Goal: Task Accomplishment & Management: Complete application form

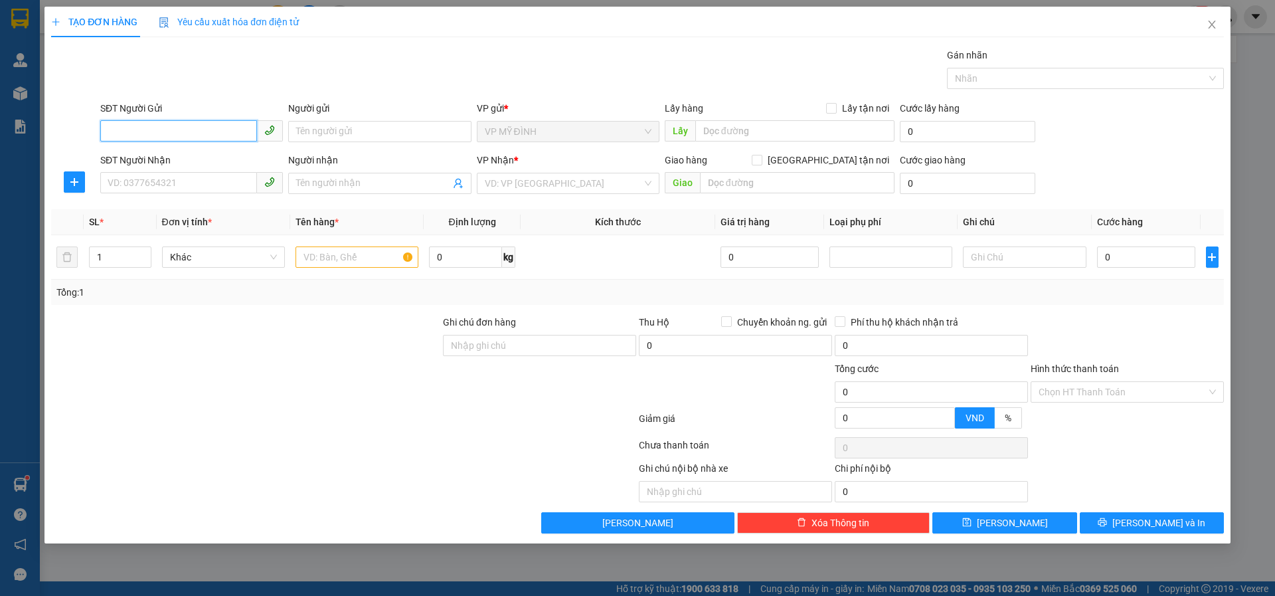
drag, startPoint x: 210, startPoint y: 134, endPoint x: 198, endPoint y: 133, distance: 12.0
click at [198, 133] on input "SĐT Người Gửi" at bounding box center [178, 130] width 157 height 21
type input "0976591229"
click at [178, 156] on div "0976591229 - a long" at bounding box center [191, 158] width 167 height 15
type input "a long"
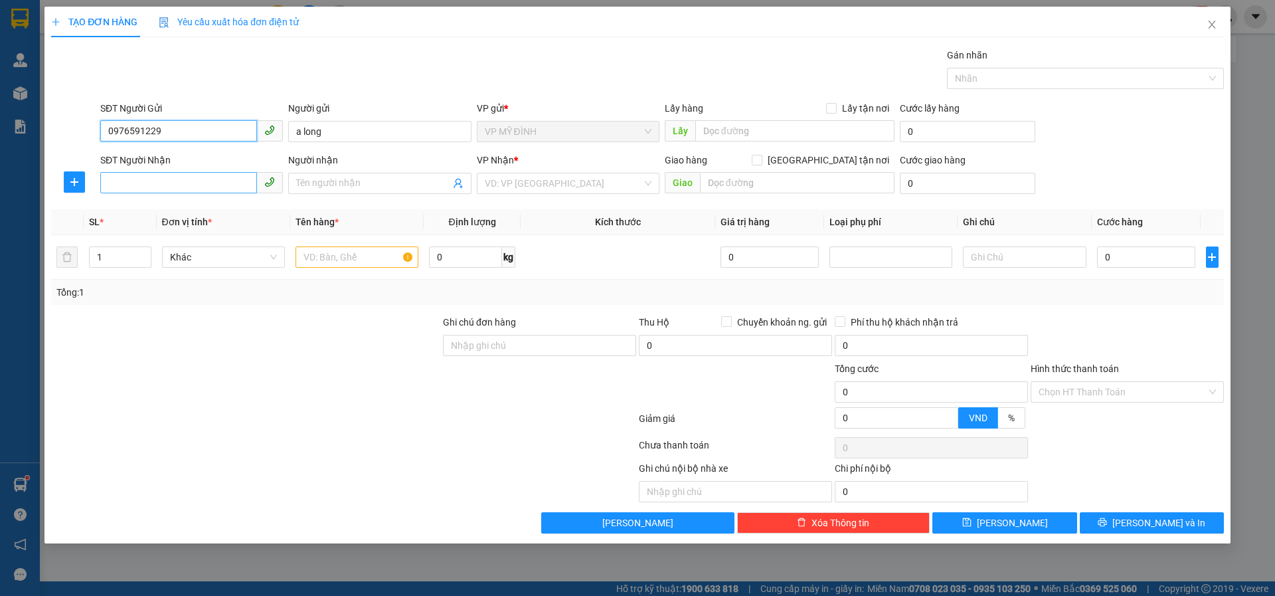
type input "0976591229"
click at [195, 183] on input "SĐT Người Nhận" at bounding box center [178, 182] width 157 height 21
click at [219, 209] on div "0903466324 - [PERSON_NAME]" at bounding box center [191, 210] width 167 height 15
type input "0903466324"
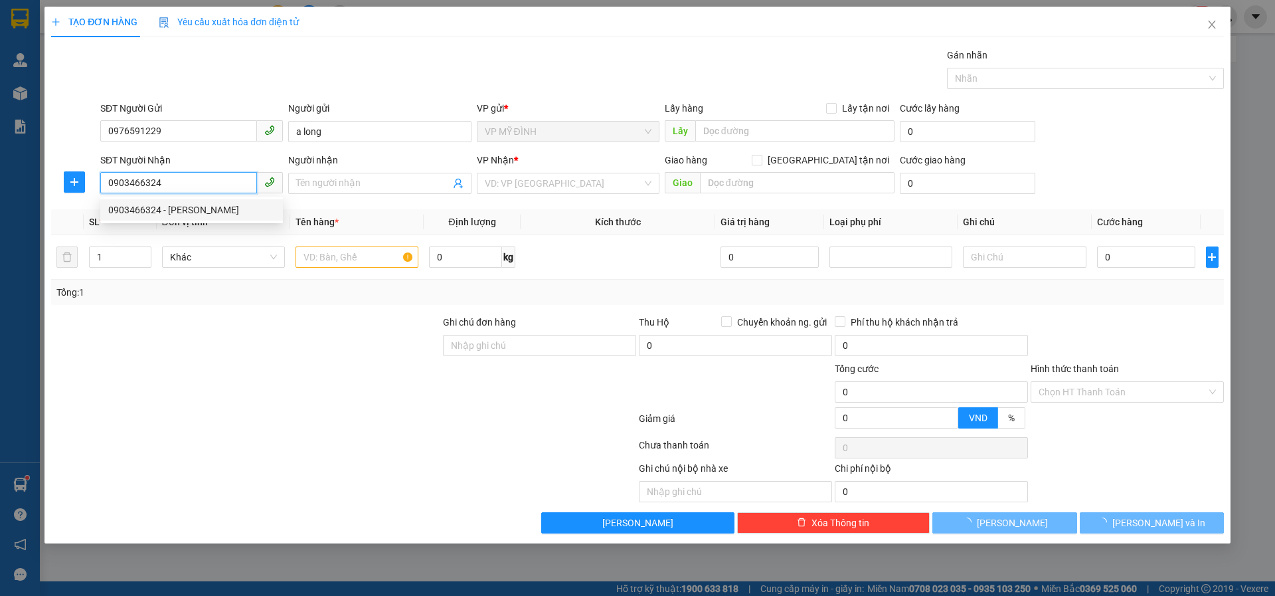
type input "thanh hương"
checkbox input "true"
type input "cố định [GEOGRAPHIC_DATA]"
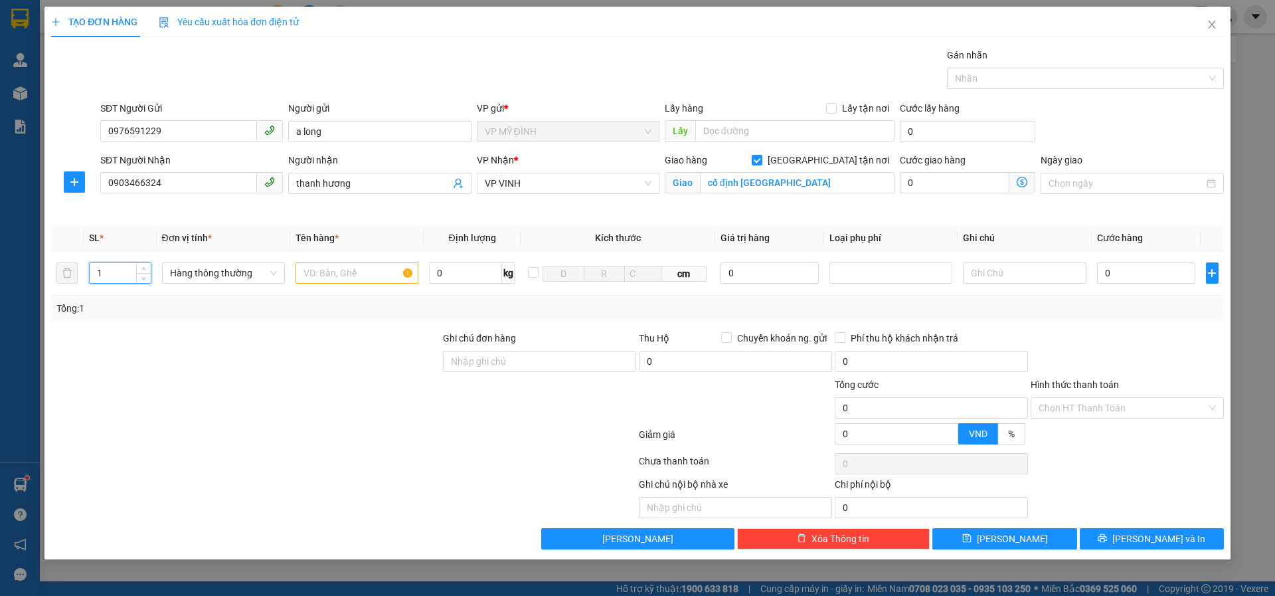
drag, startPoint x: 39, startPoint y: 266, endPoint x: 0, endPoint y: 264, distance: 38.6
click at [0, 264] on div "TẠO ĐƠN HÀNG Yêu cầu xuất hóa đơn điện tử Transit Pickup Surcharge Ids Transit …" at bounding box center [637, 298] width 1275 height 596
type input "2"
drag, startPoint x: 333, startPoint y: 274, endPoint x: 317, endPoint y: 258, distance: 22.5
click at [332, 270] on input "text" at bounding box center [356, 272] width 123 height 21
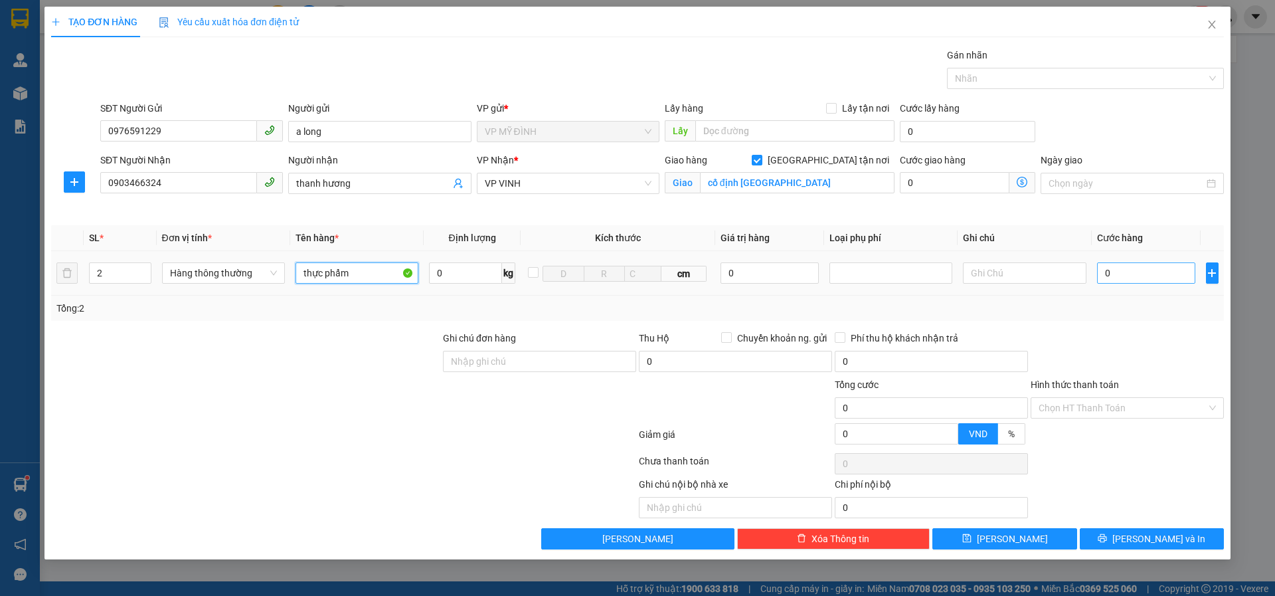
type input "thực phẩm"
click at [1110, 273] on input "0" at bounding box center [1146, 272] width 99 height 21
type input "1"
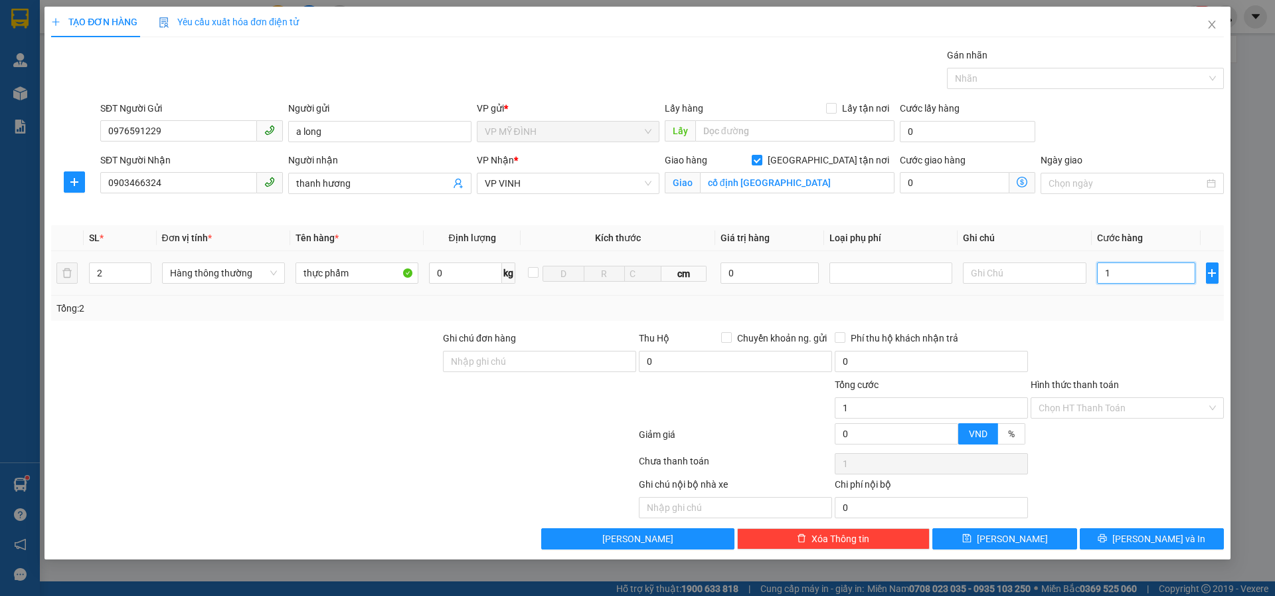
type input "10"
type input "100"
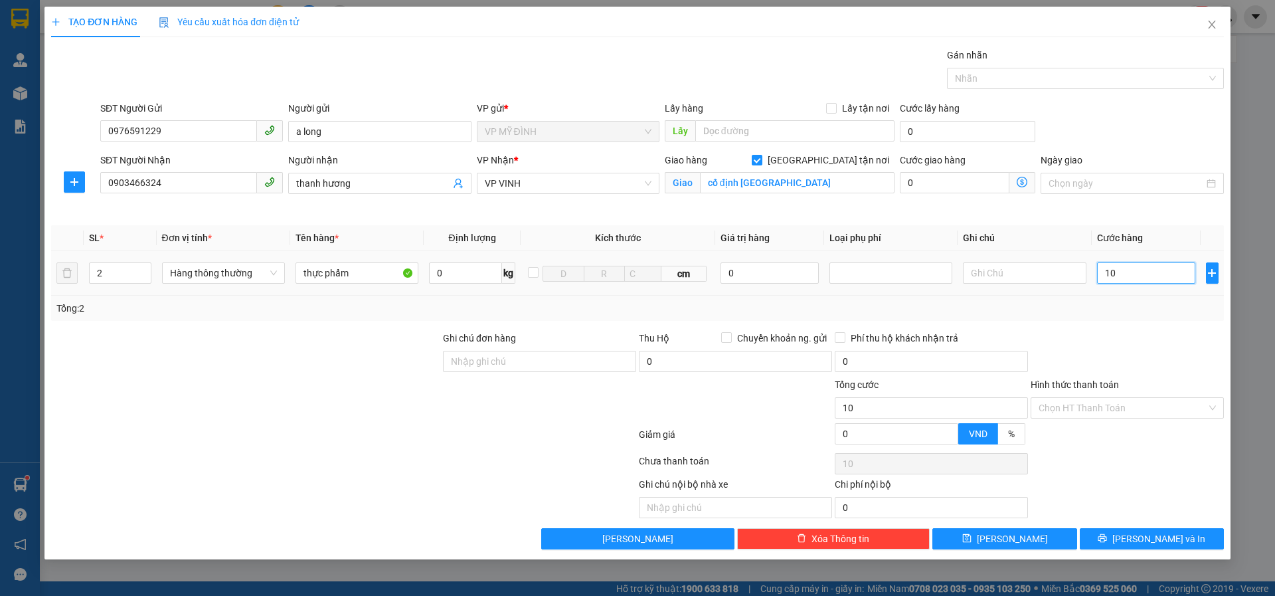
type input "100"
type input "100.000"
click at [1137, 538] on button "[PERSON_NAME] và In" at bounding box center [1152, 538] width 144 height 21
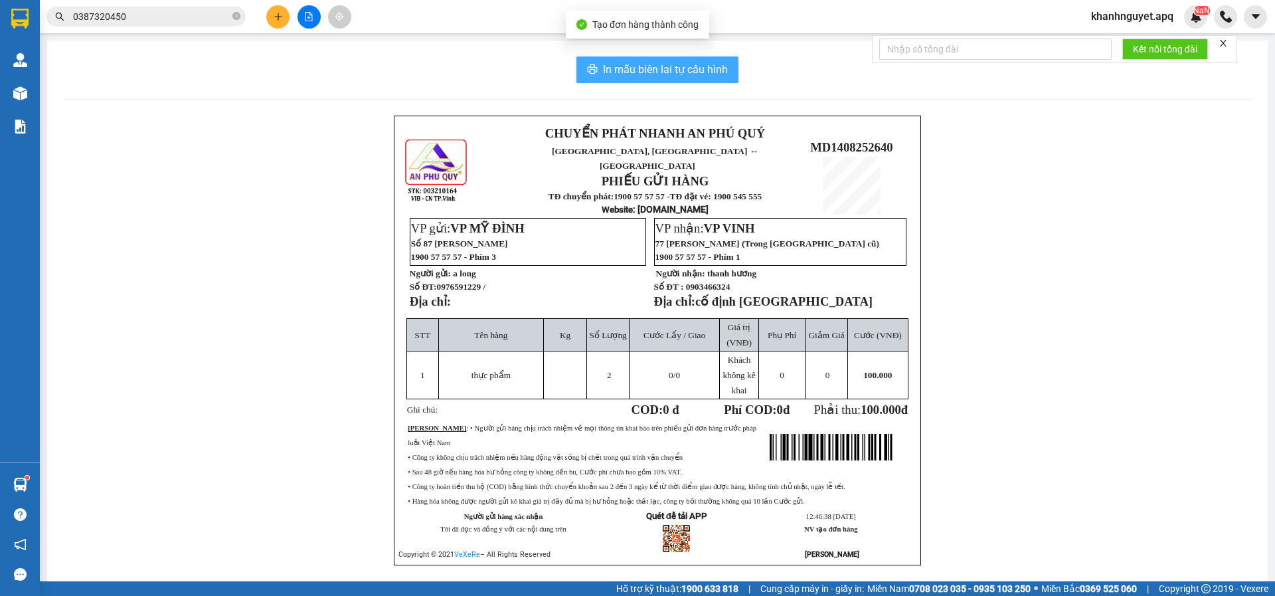
drag, startPoint x: 692, startPoint y: 70, endPoint x: 692, endPoint y: 52, distance: 18.6
click at [692, 70] on span "In mẫu biên lai tự cấu hình" at bounding box center [665, 69] width 125 height 17
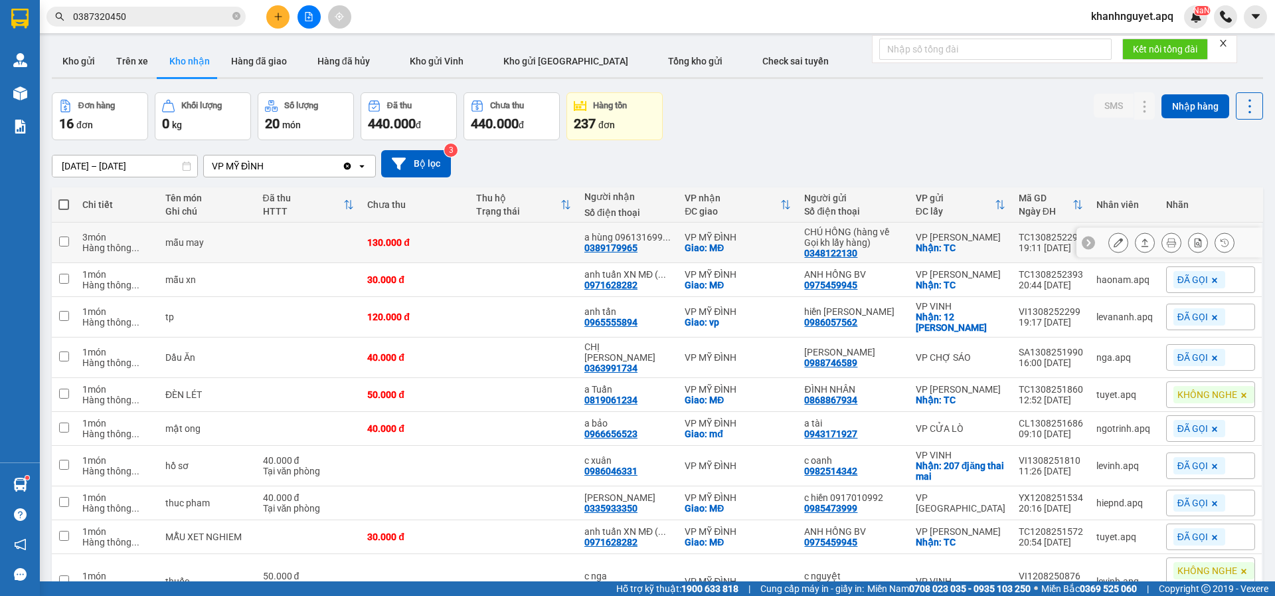
drag, startPoint x: 520, startPoint y: 239, endPoint x: 1085, endPoint y: 362, distance: 578.3
click at [521, 239] on td at bounding box center [523, 242] width 108 height 41
checkbox input "true"
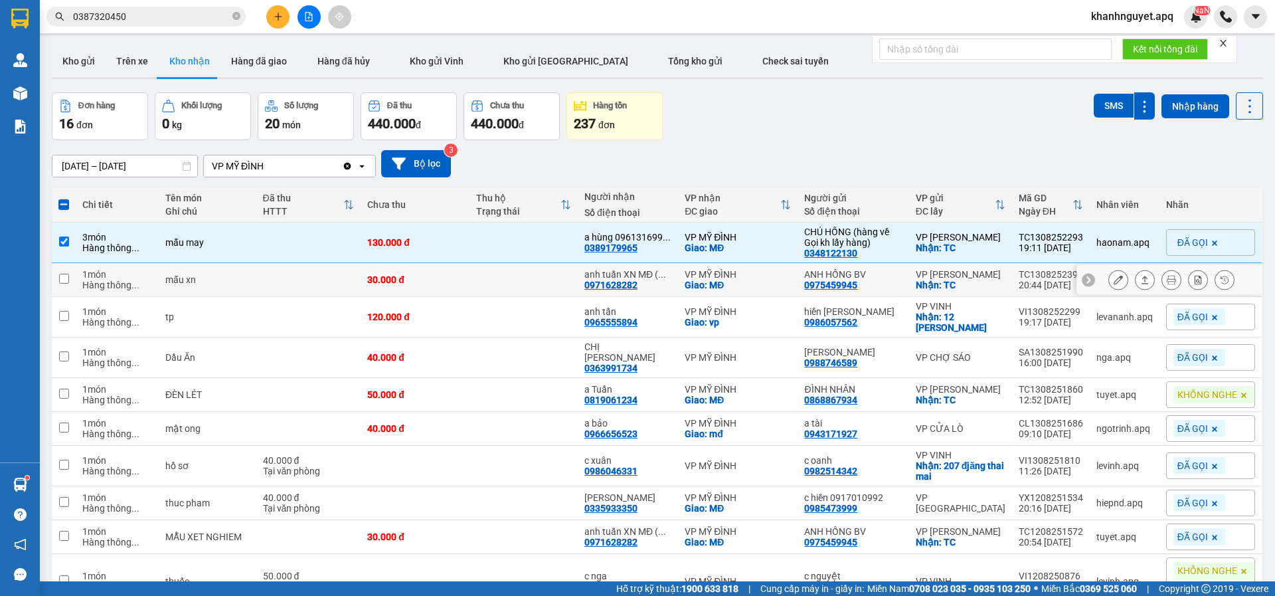
click at [527, 283] on td at bounding box center [523, 280] width 108 height 34
checkbox input "true"
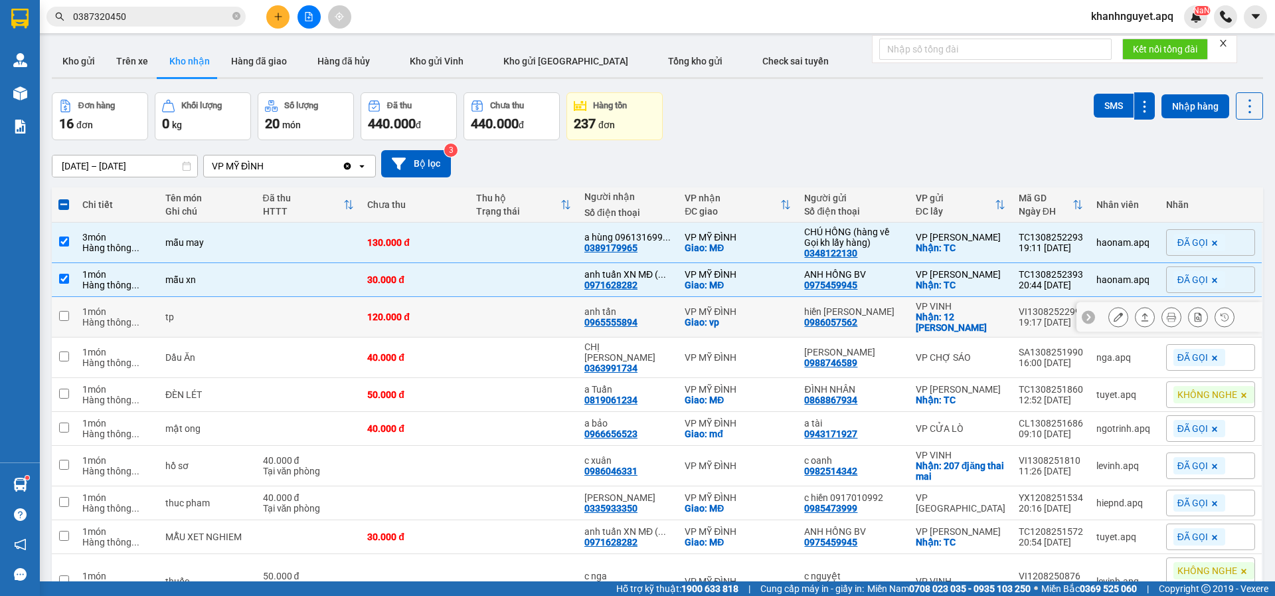
click at [496, 322] on td at bounding box center [523, 317] width 108 height 41
checkbox input "true"
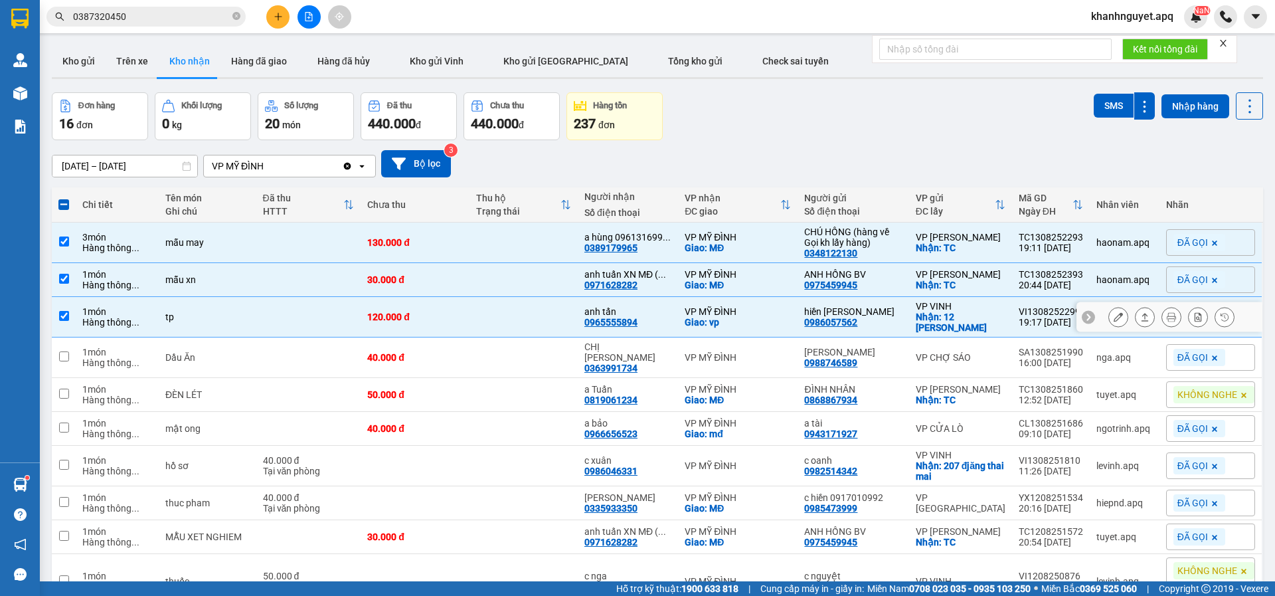
click at [628, 326] on div "0965555894" at bounding box center [610, 322] width 53 height 11
copy div "0965555894"
drag, startPoint x: 479, startPoint y: 346, endPoint x: 578, endPoint y: 306, distance: 107.3
click at [481, 345] on td at bounding box center [523, 357] width 108 height 41
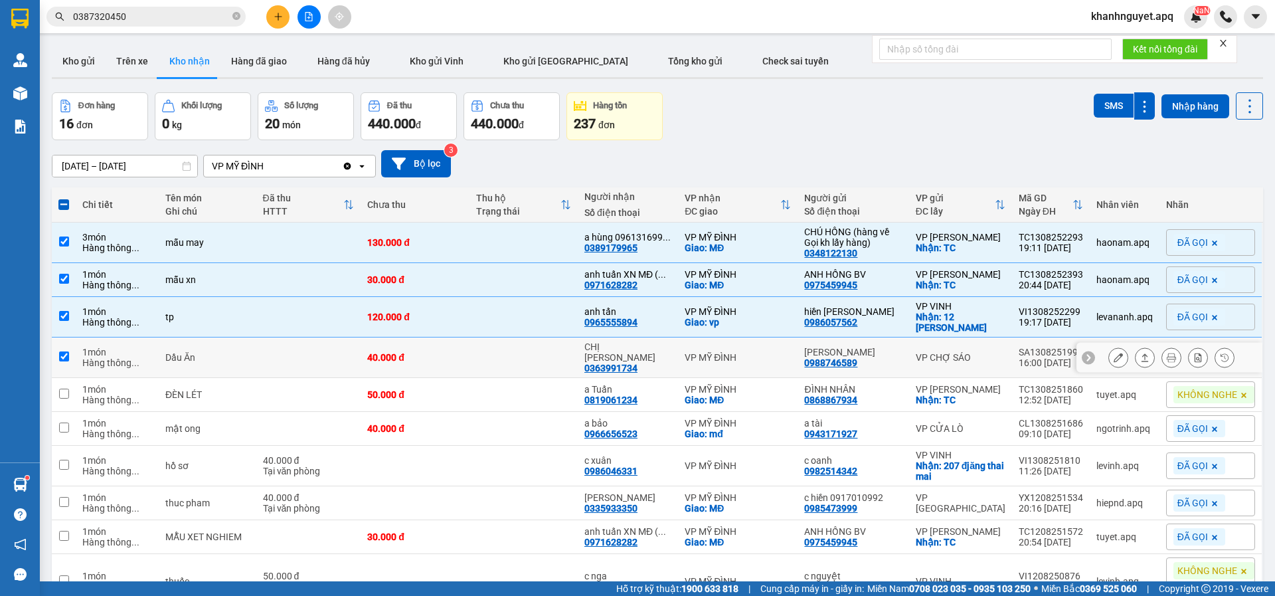
checkbox input "true"
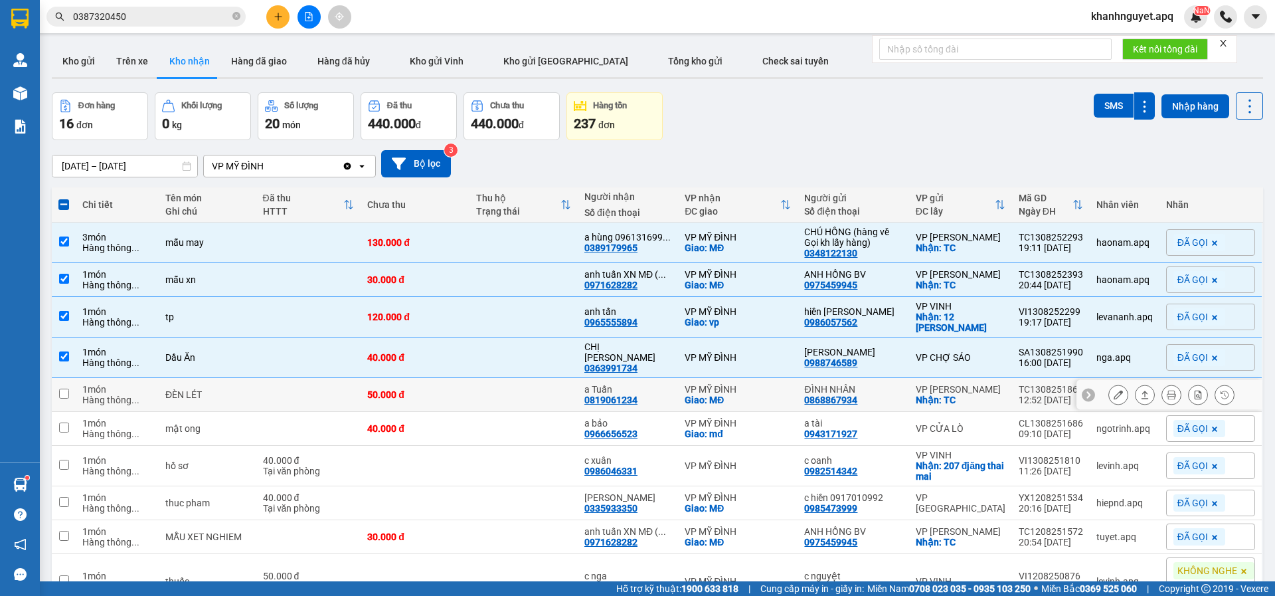
click at [462, 400] on div "50.000 đ" at bounding box center [414, 394] width 95 height 11
checkbox input "true"
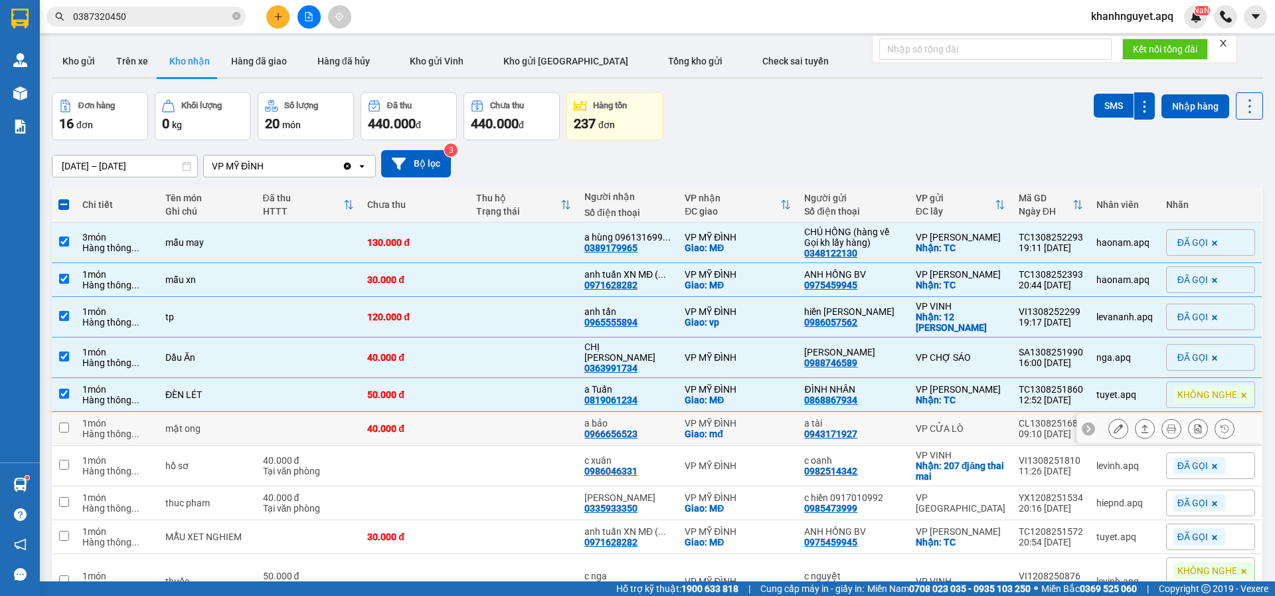
drag, startPoint x: 506, startPoint y: 430, endPoint x: 553, endPoint y: 445, distance: 49.6
click at [507, 430] on td at bounding box center [523, 429] width 108 height 34
checkbox input "true"
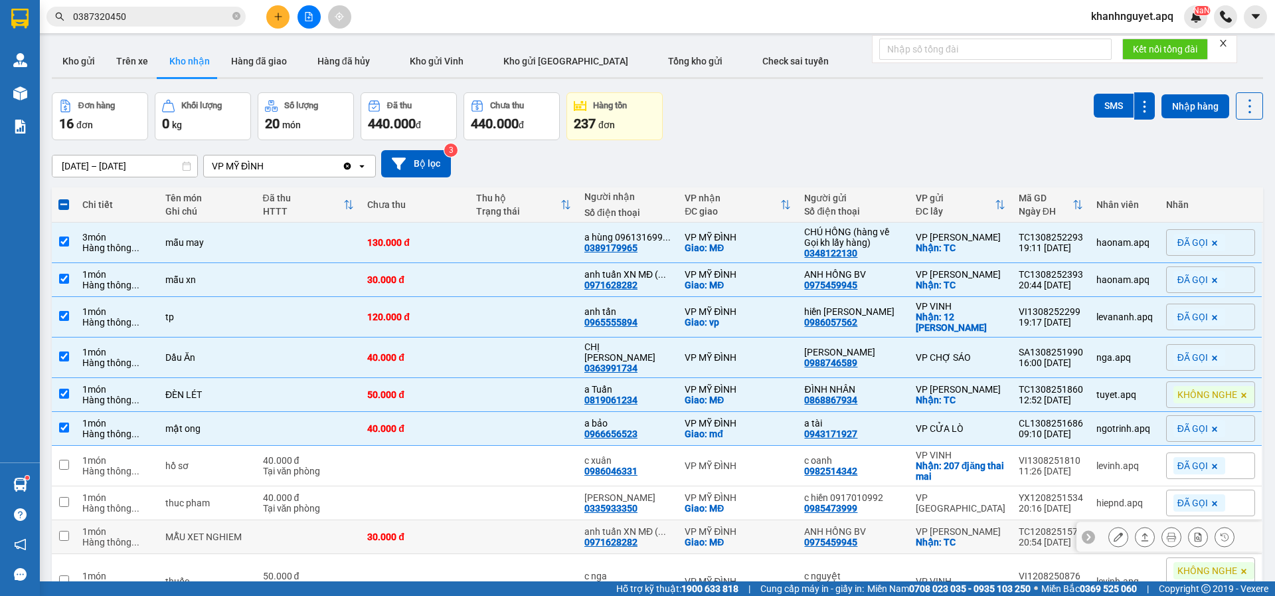
click at [462, 542] on div "30.000 đ" at bounding box center [414, 536] width 95 height 11
checkbox input "true"
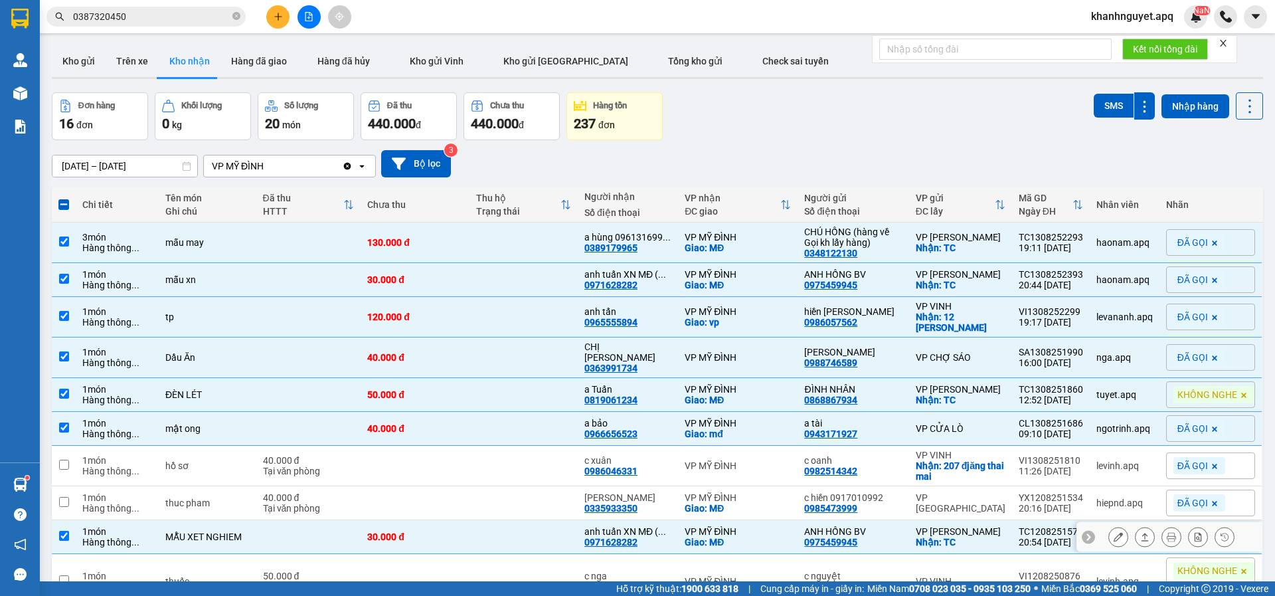
scroll to position [96, 0]
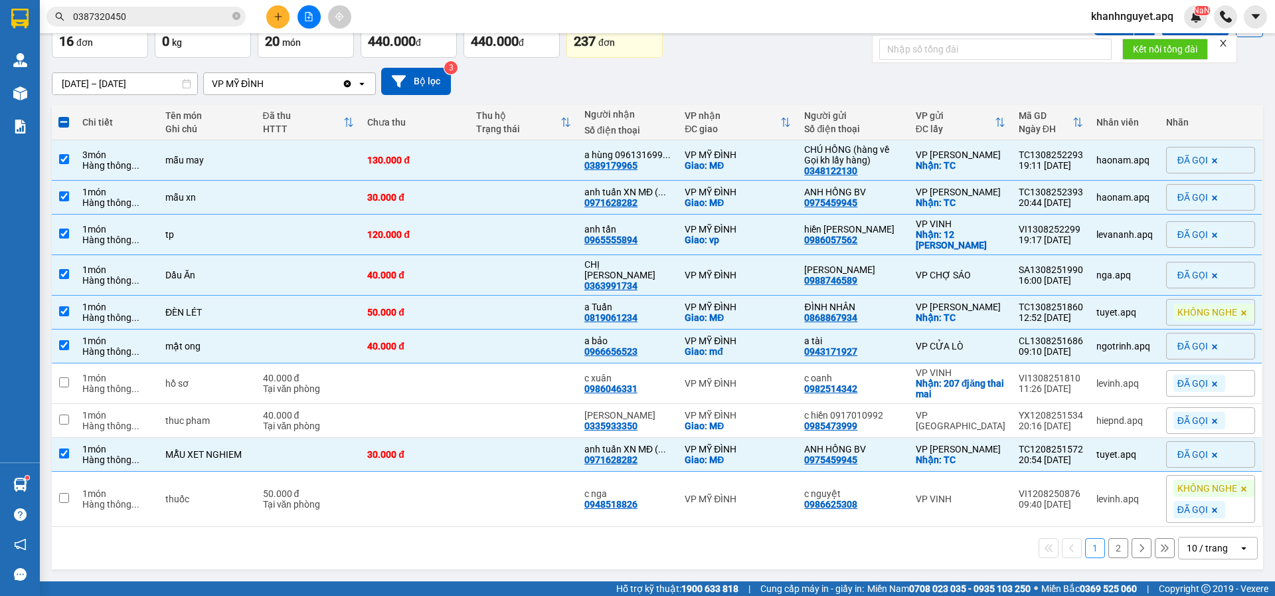
click at [1108, 544] on button "2" at bounding box center [1118, 548] width 20 height 20
checkbox input "false"
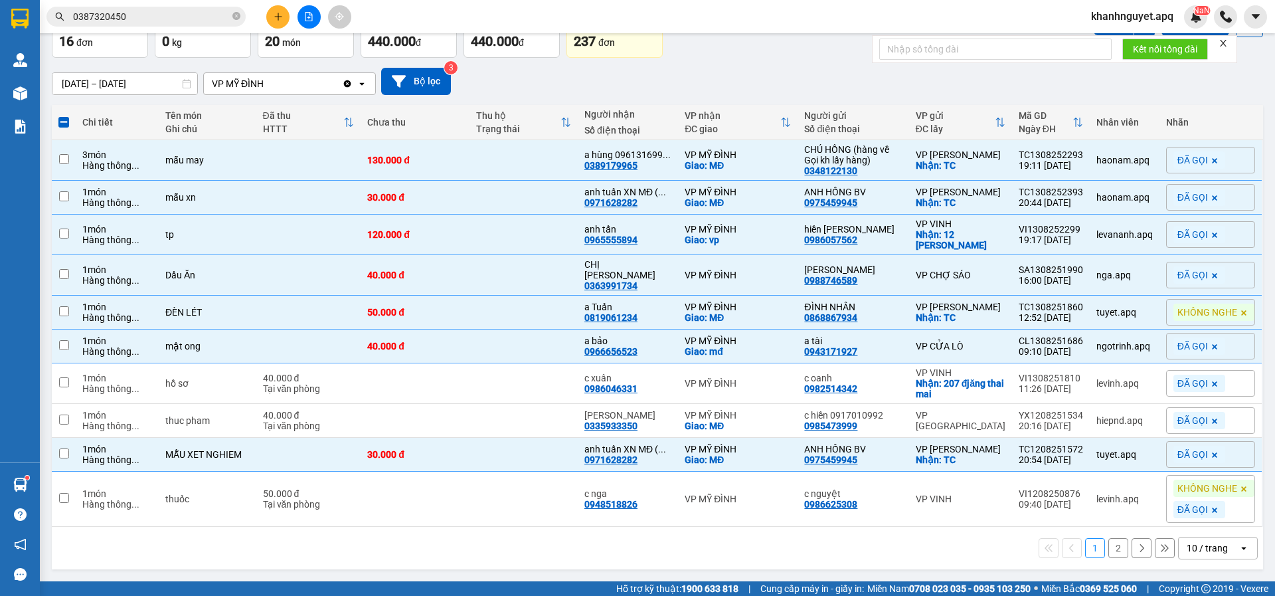
checkbox input "false"
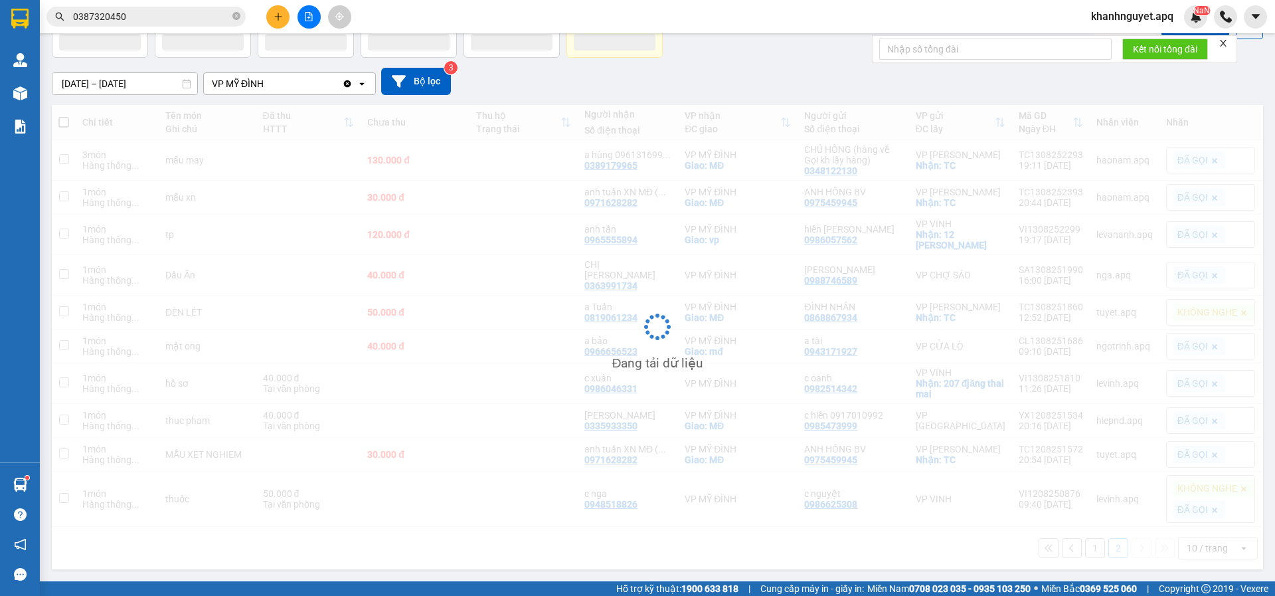
scroll to position [61, 0]
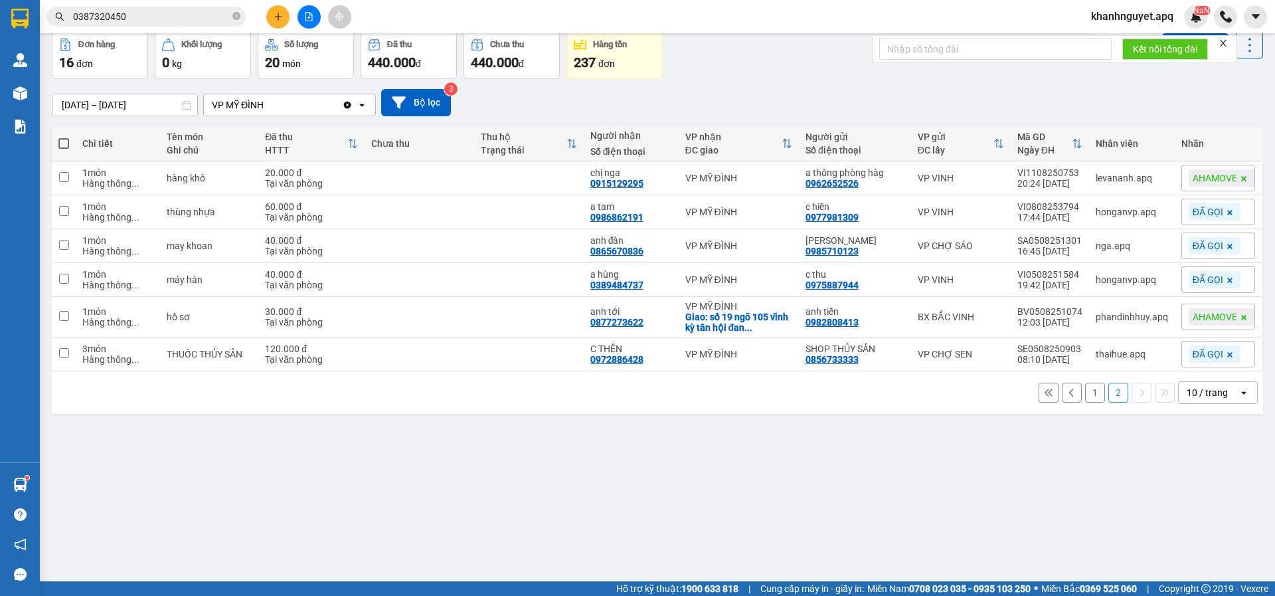
click at [105, 107] on input "[DATE] – [DATE]" at bounding box center [124, 104] width 145 height 21
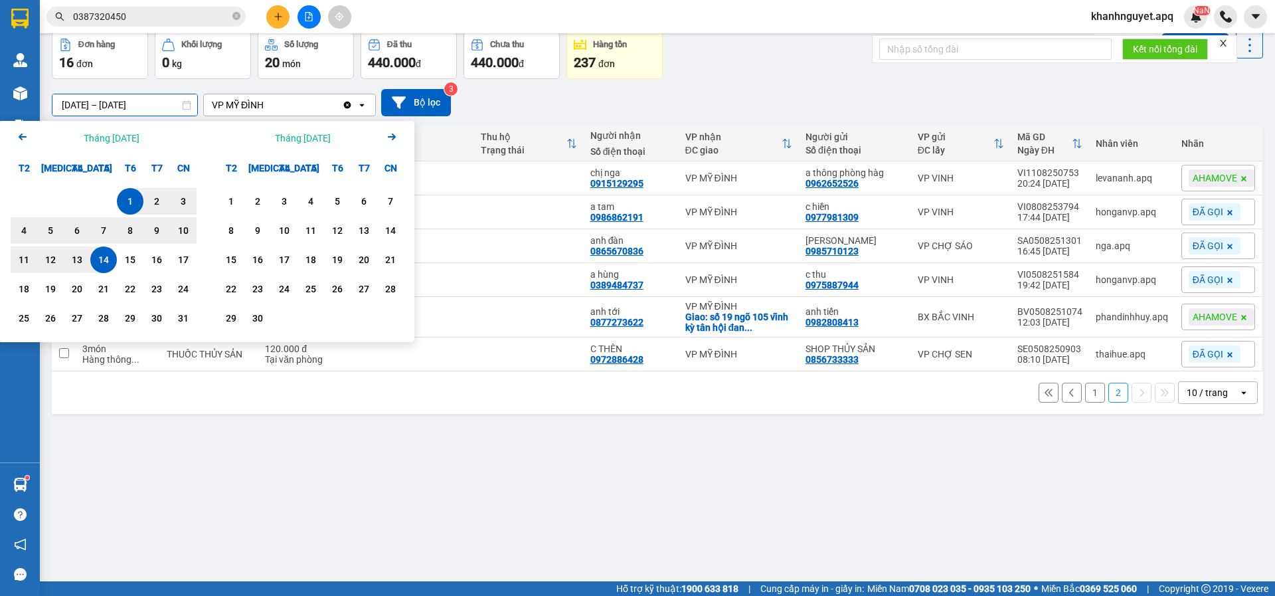
click at [19, 136] on icon "Previous month." at bounding box center [23, 136] width 8 height 7
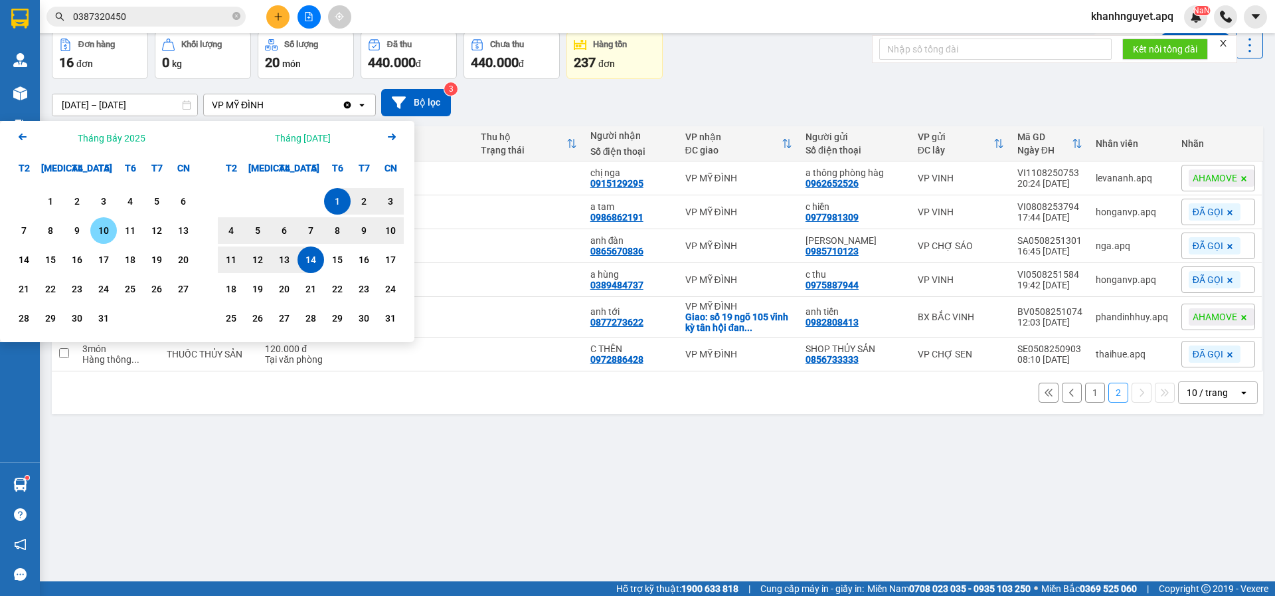
click at [102, 227] on div "10" at bounding box center [103, 230] width 19 height 16
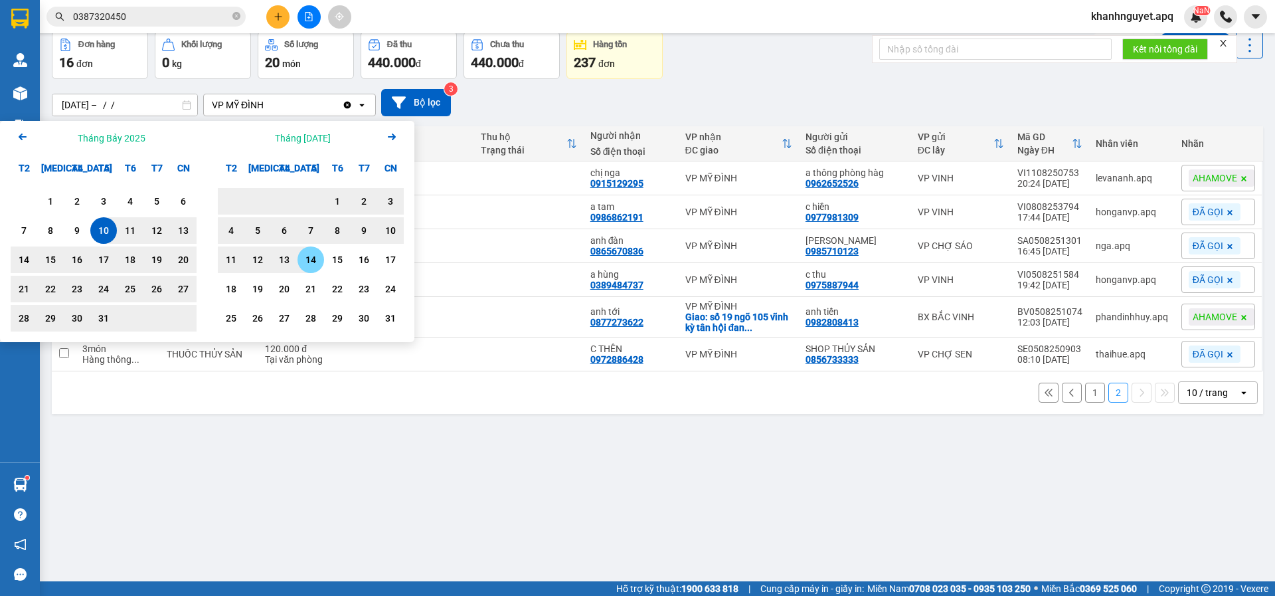
click at [309, 261] on div "14" at bounding box center [310, 260] width 19 height 16
type input "[DATE] – [DATE]"
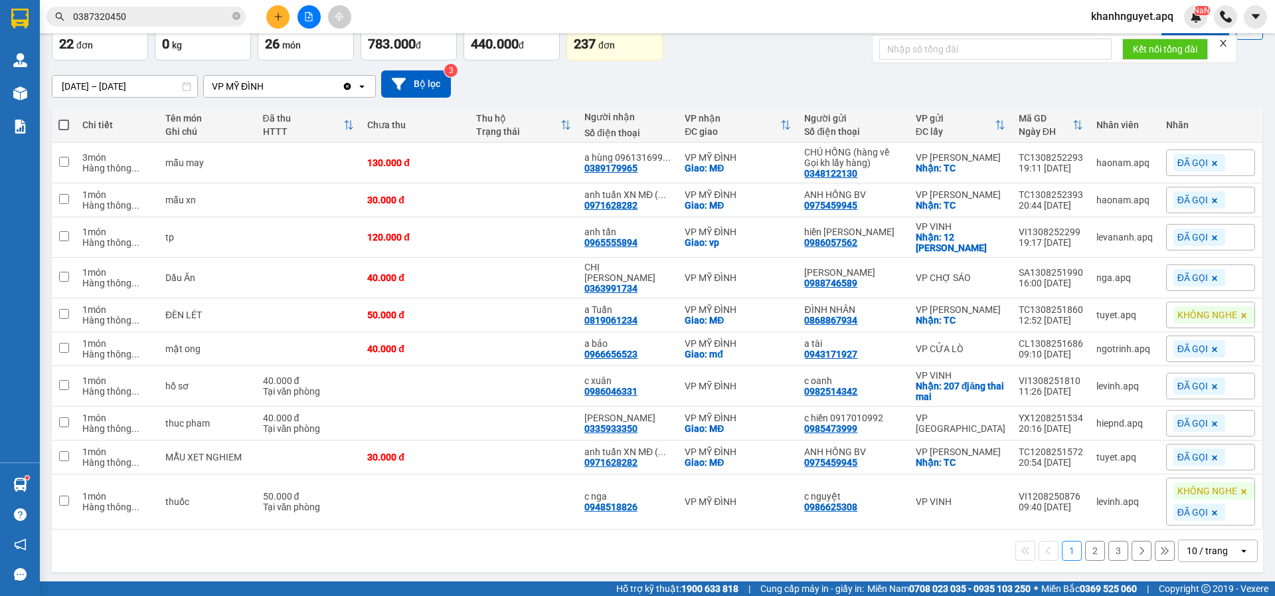
scroll to position [96, 0]
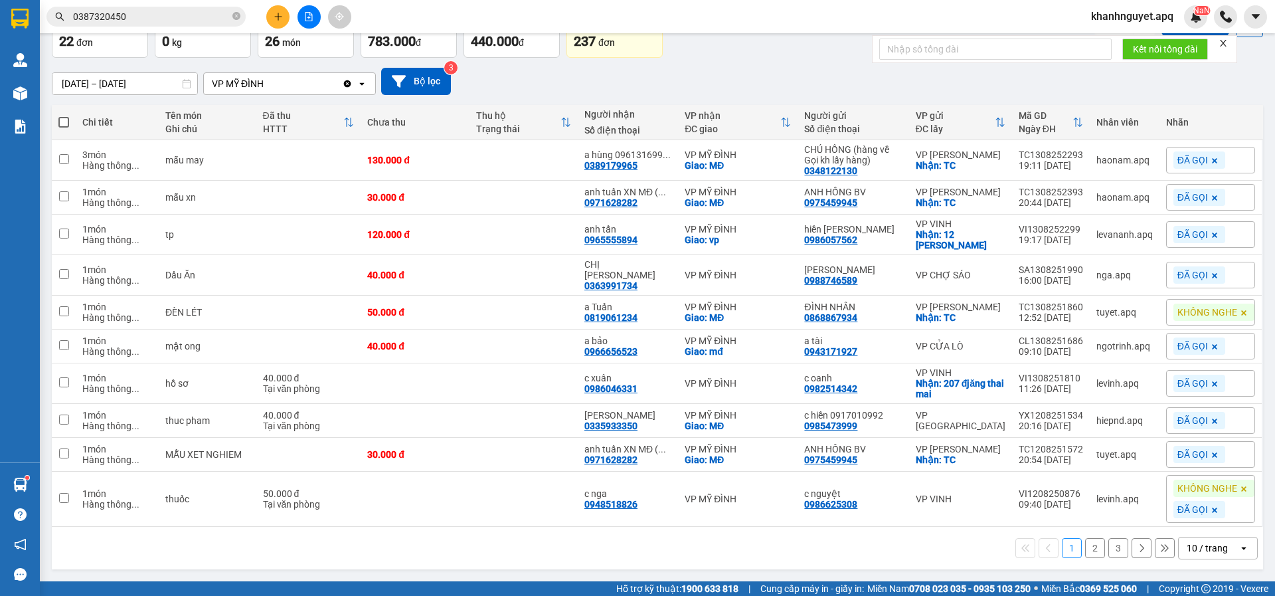
click at [1090, 548] on button "2" at bounding box center [1095, 548] width 20 height 20
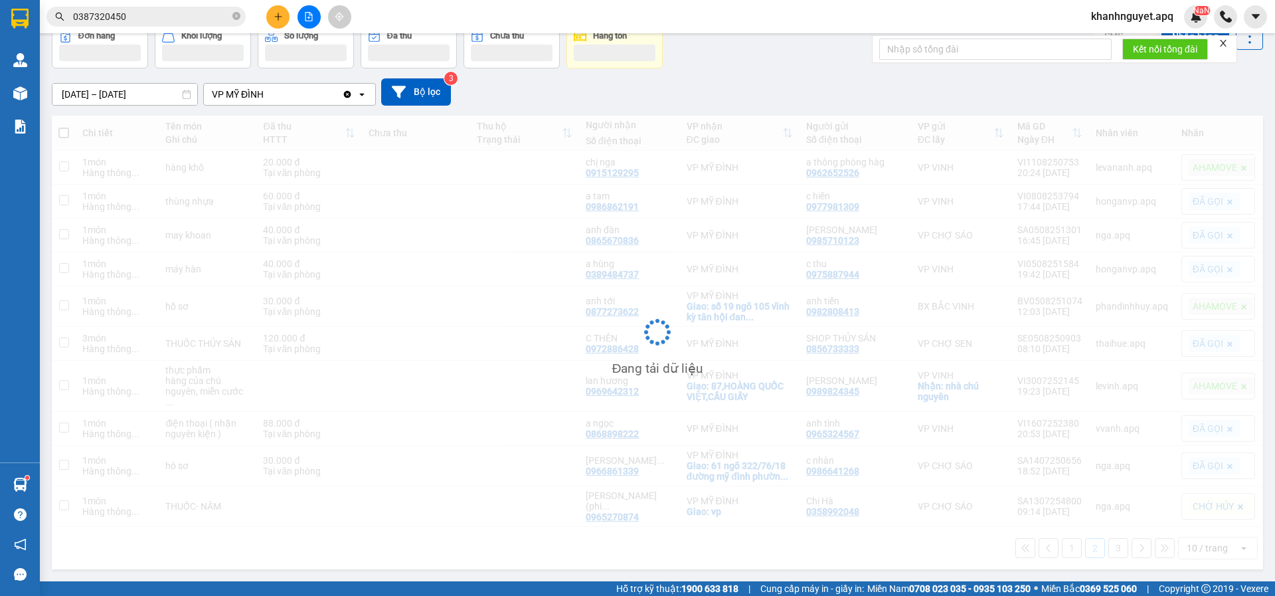
scroll to position [61, 0]
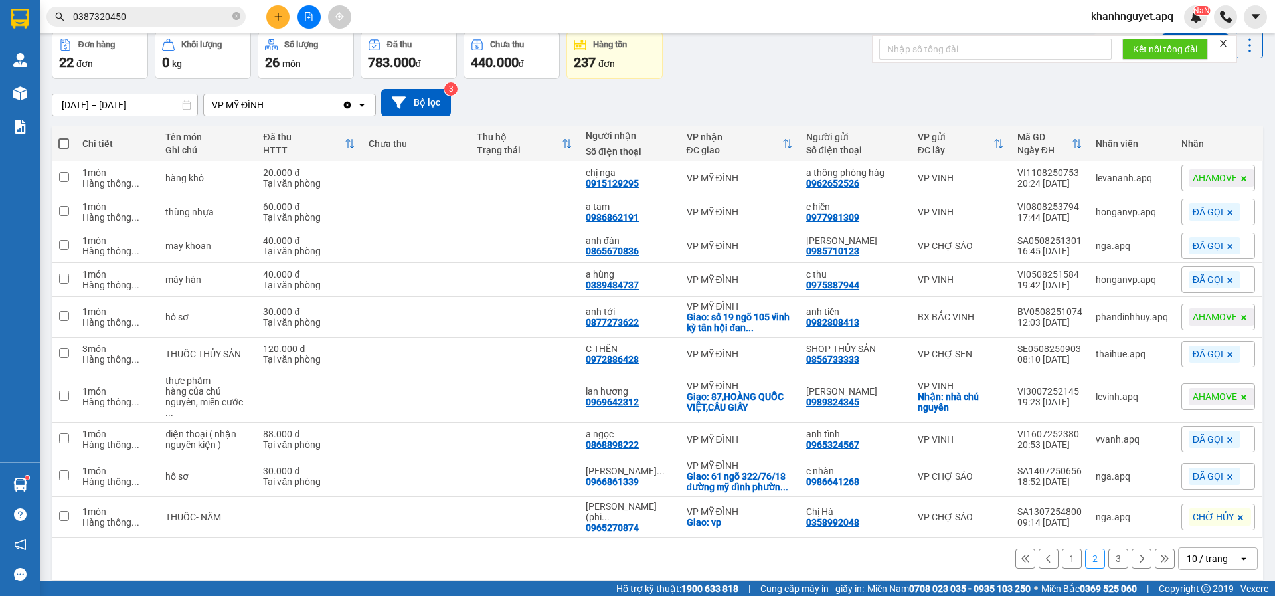
click at [1114, 548] on button "3" at bounding box center [1118, 558] width 20 height 20
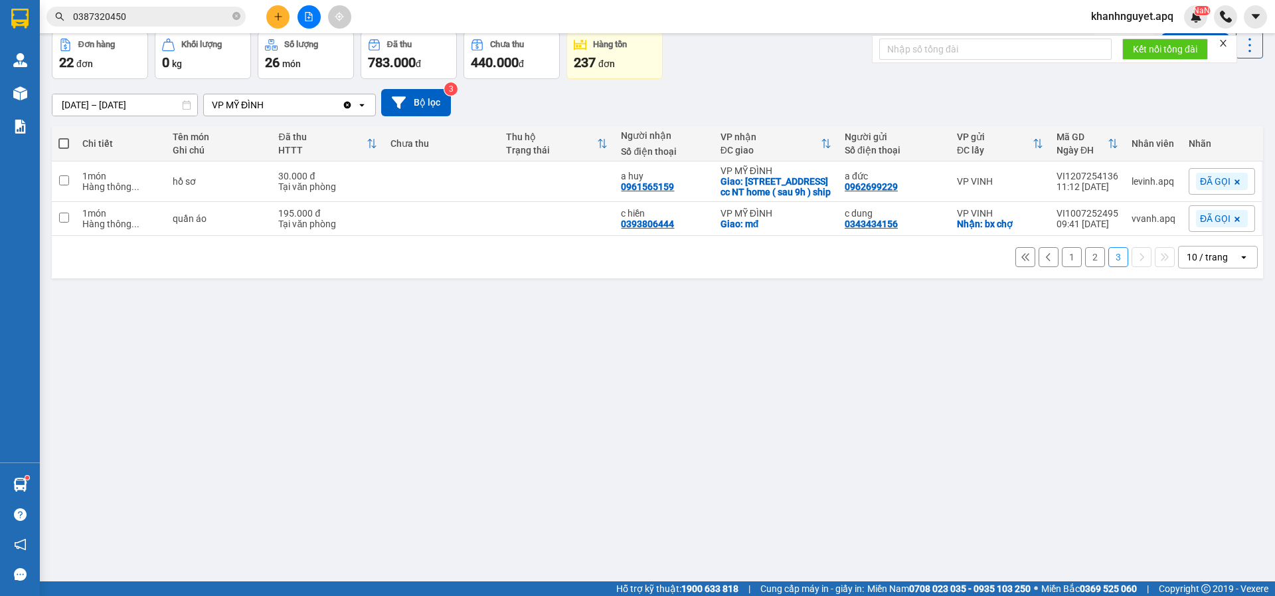
click at [1062, 256] on button "1" at bounding box center [1072, 257] width 20 height 20
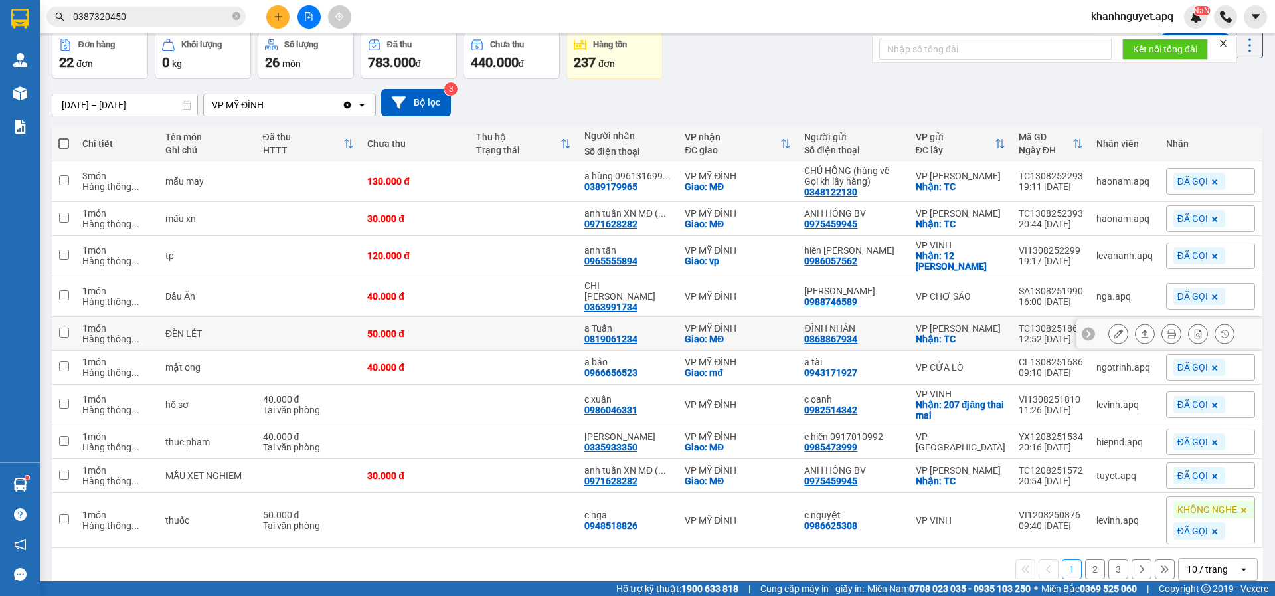
click at [513, 325] on td at bounding box center [523, 334] width 108 height 34
checkbox input "true"
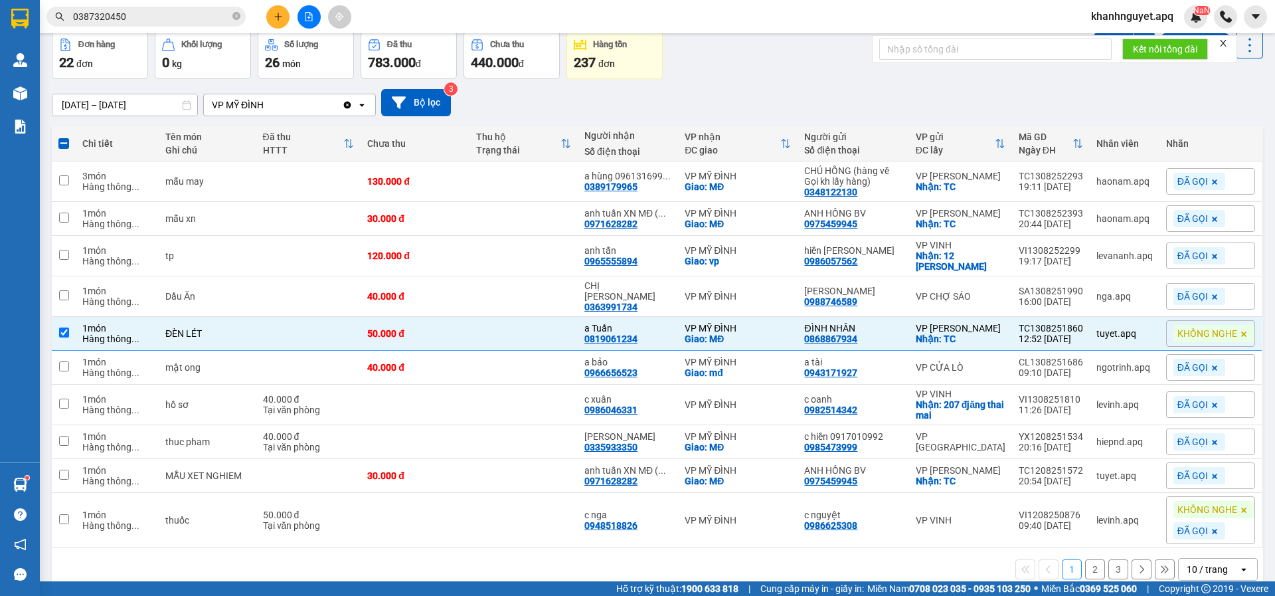
click at [188, 20] on input "0387320450" at bounding box center [151, 16] width 157 height 15
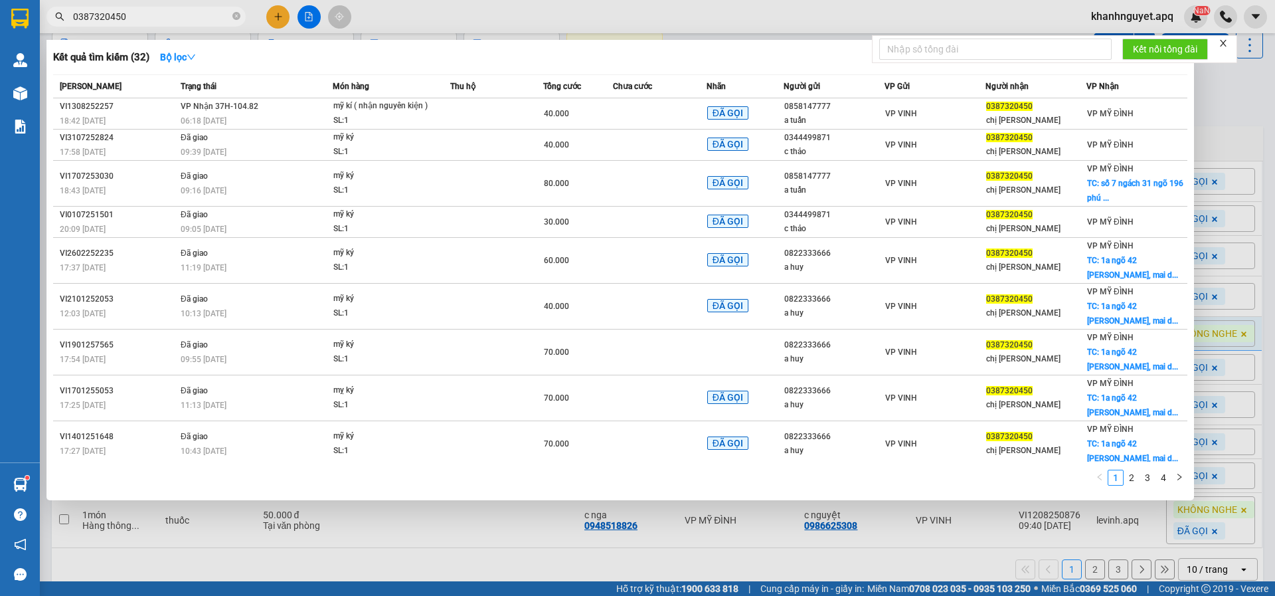
click at [188, 20] on input "0387320450" at bounding box center [151, 16] width 157 height 15
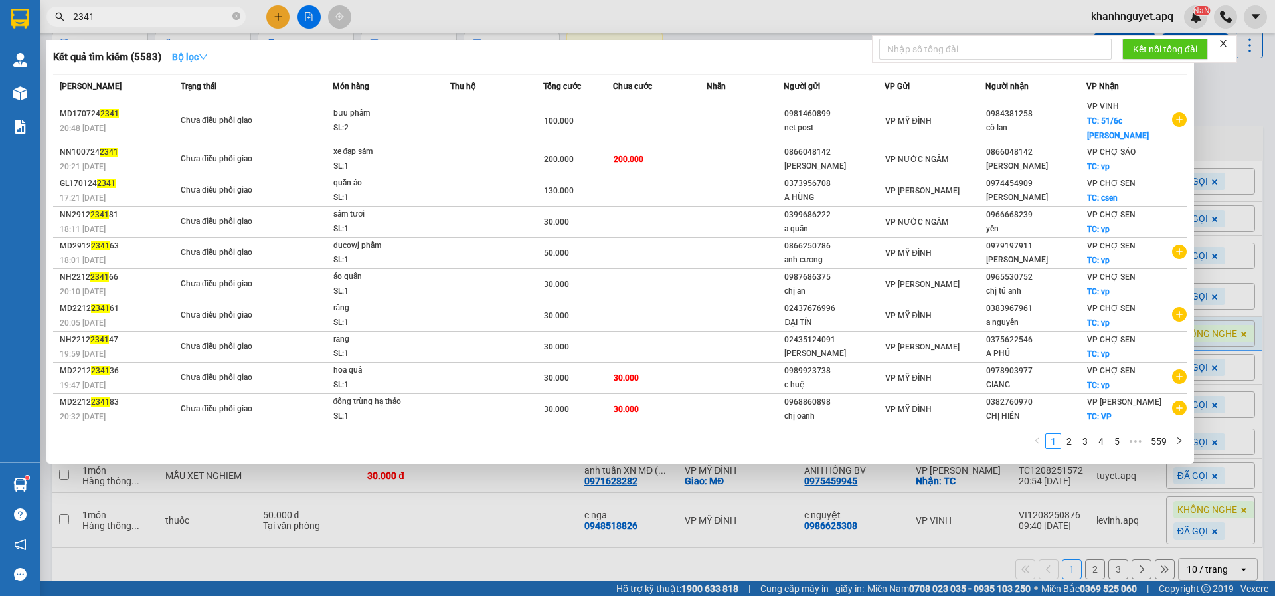
type input "2341"
click at [207, 53] on icon "down" at bounding box center [203, 56] width 9 height 9
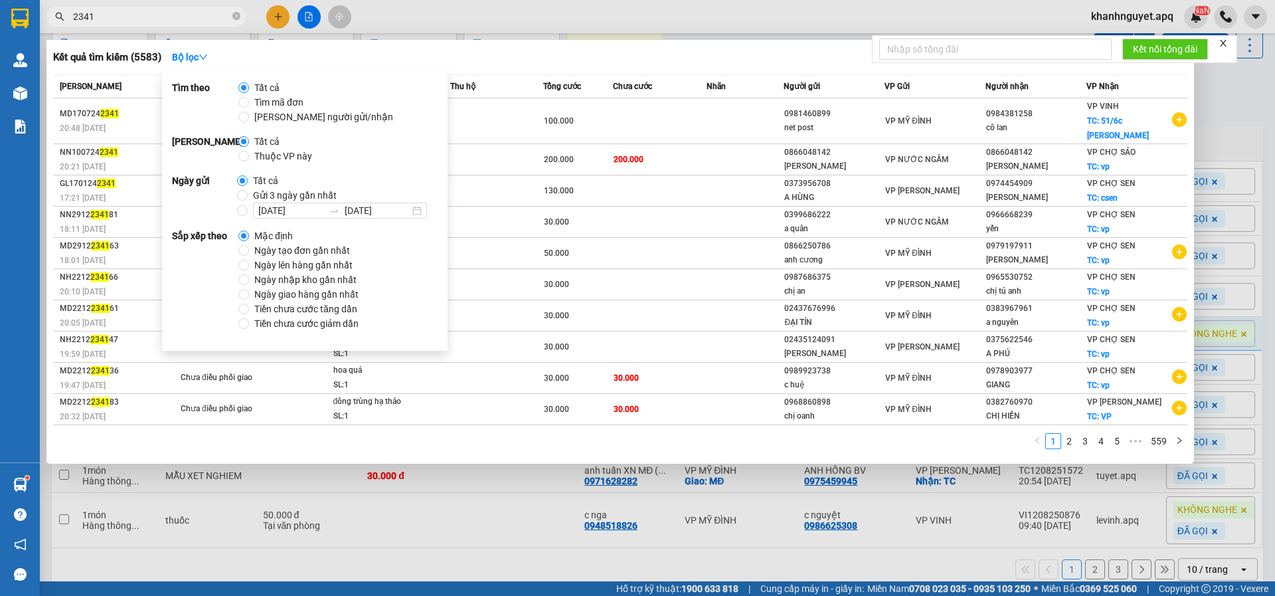
click at [286, 196] on span "Gửi 3 ngày gần nhất" at bounding box center [295, 195] width 94 height 15
click at [248, 196] on input "Gửi 3 ngày gần nhất" at bounding box center [242, 195] width 11 height 11
radio input "true"
radio input "false"
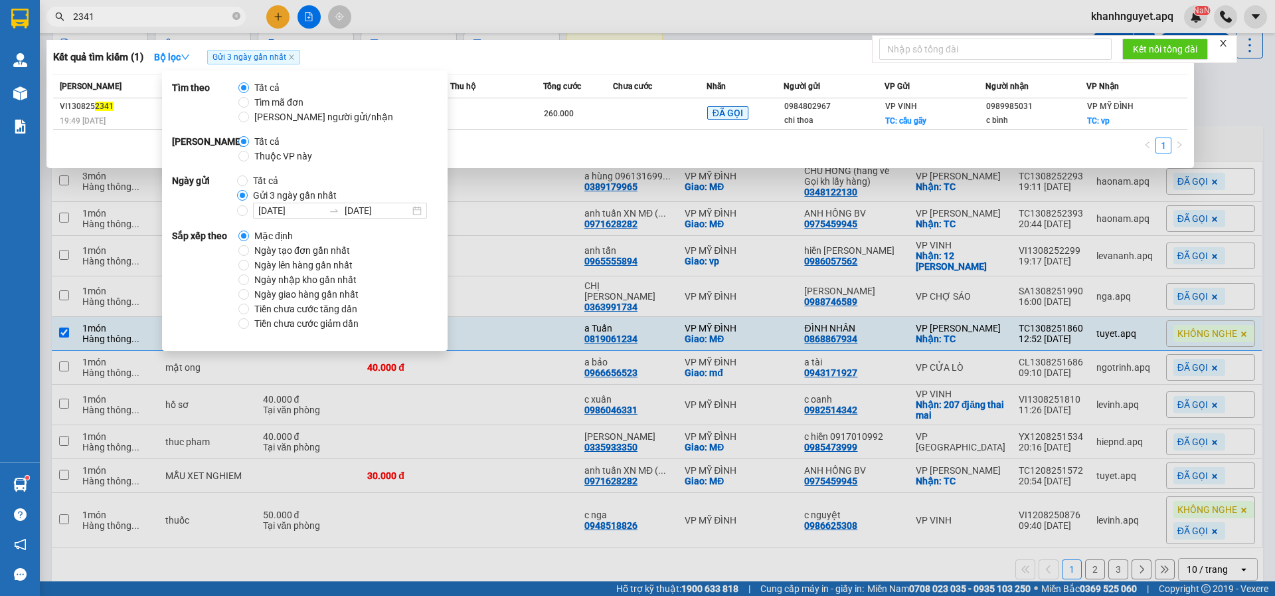
click at [777, 11] on div at bounding box center [637, 298] width 1275 height 596
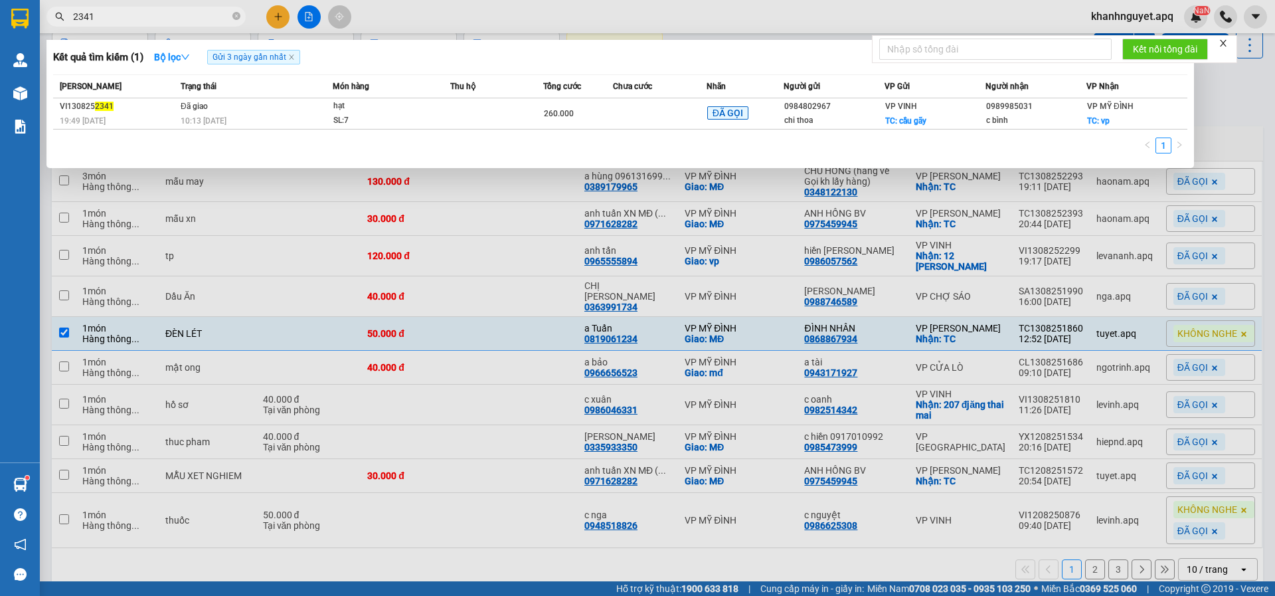
click at [193, 13] on input "2341" at bounding box center [151, 16] width 157 height 15
click at [1234, 115] on div at bounding box center [637, 298] width 1275 height 596
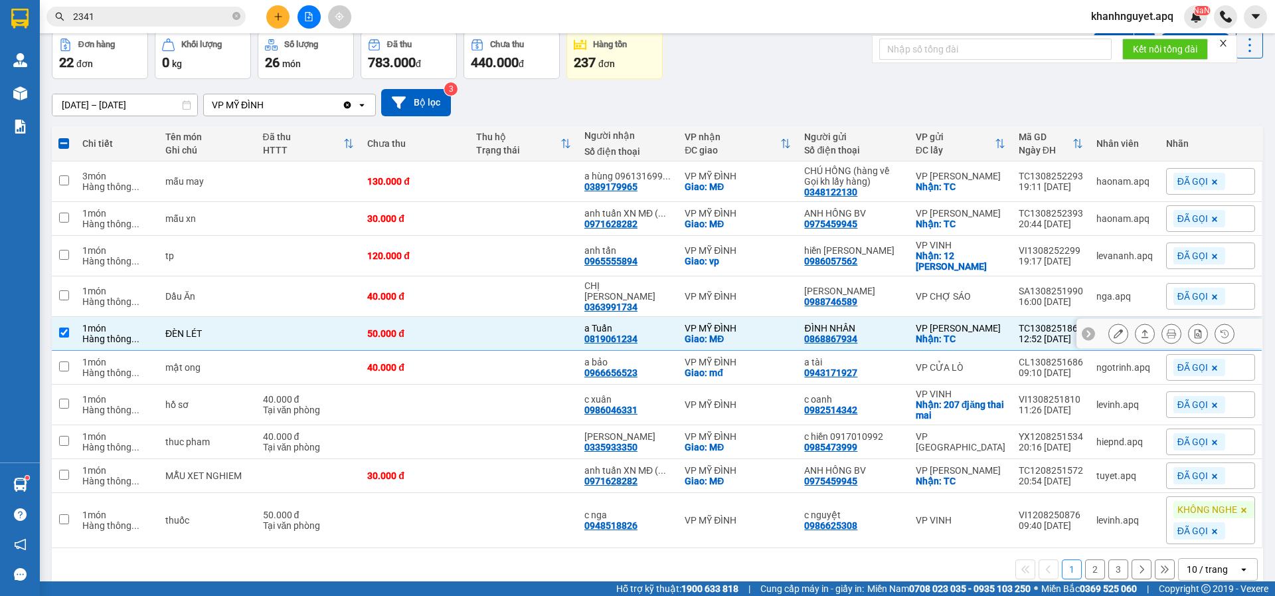
click at [492, 339] on td at bounding box center [523, 334] width 108 height 34
checkbox input "false"
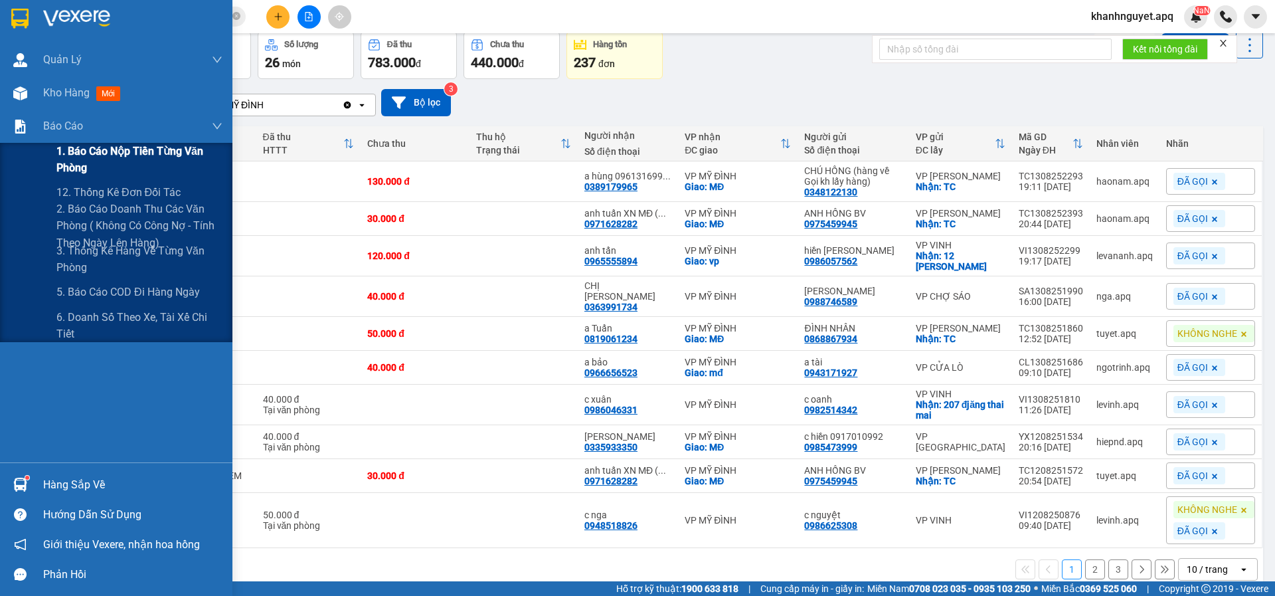
click at [91, 153] on span "1. Báo cáo nộp tiền từng văn phòng" at bounding box center [139, 159] width 166 height 33
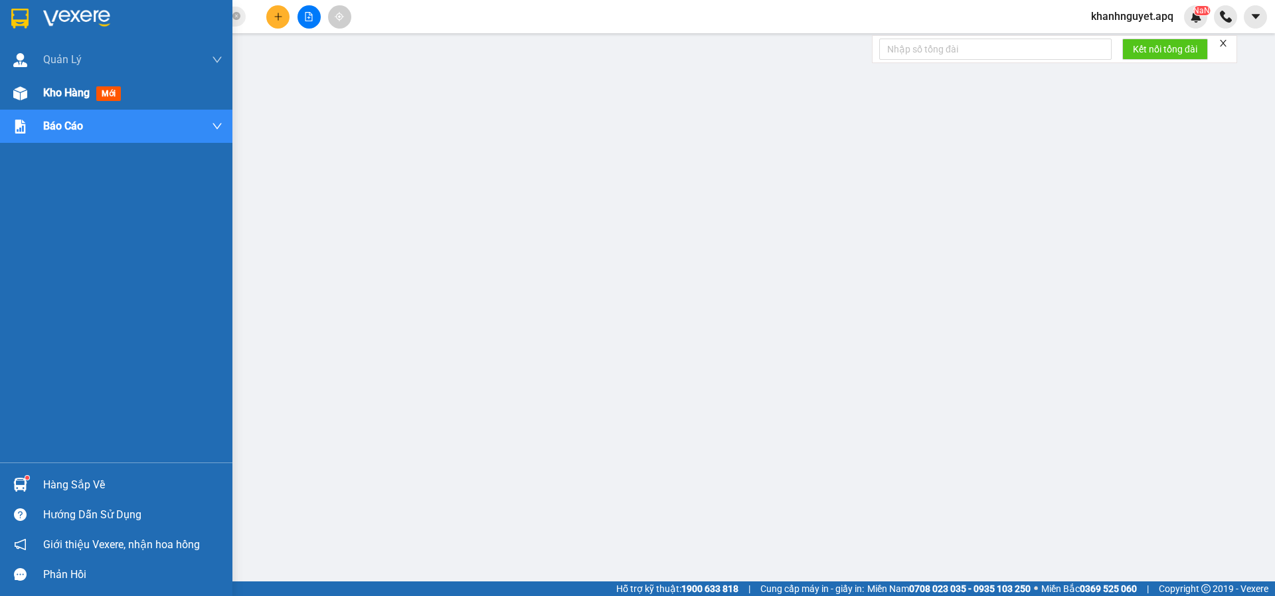
click at [53, 97] on span "Kho hàng" at bounding box center [66, 92] width 46 height 13
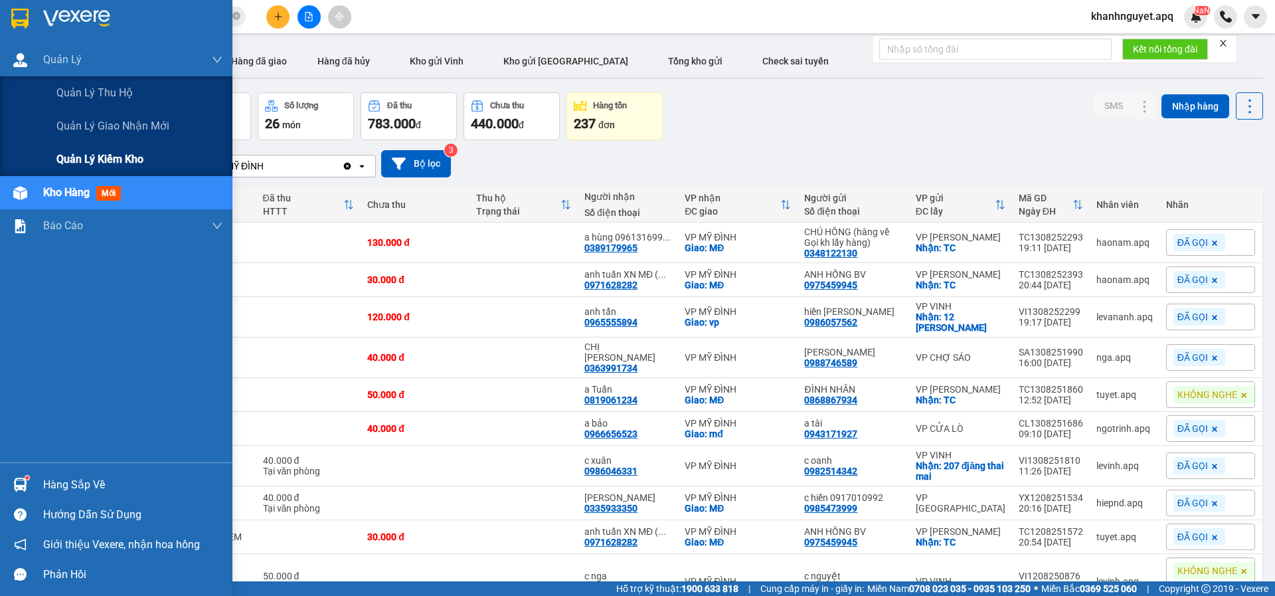
drag, startPoint x: 102, startPoint y: 130, endPoint x: 228, endPoint y: 155, distance: 128.0
click at [103, 130] on span "Quản lý giao nhận mới" at bounding box center [112, 126] width 113 height 17
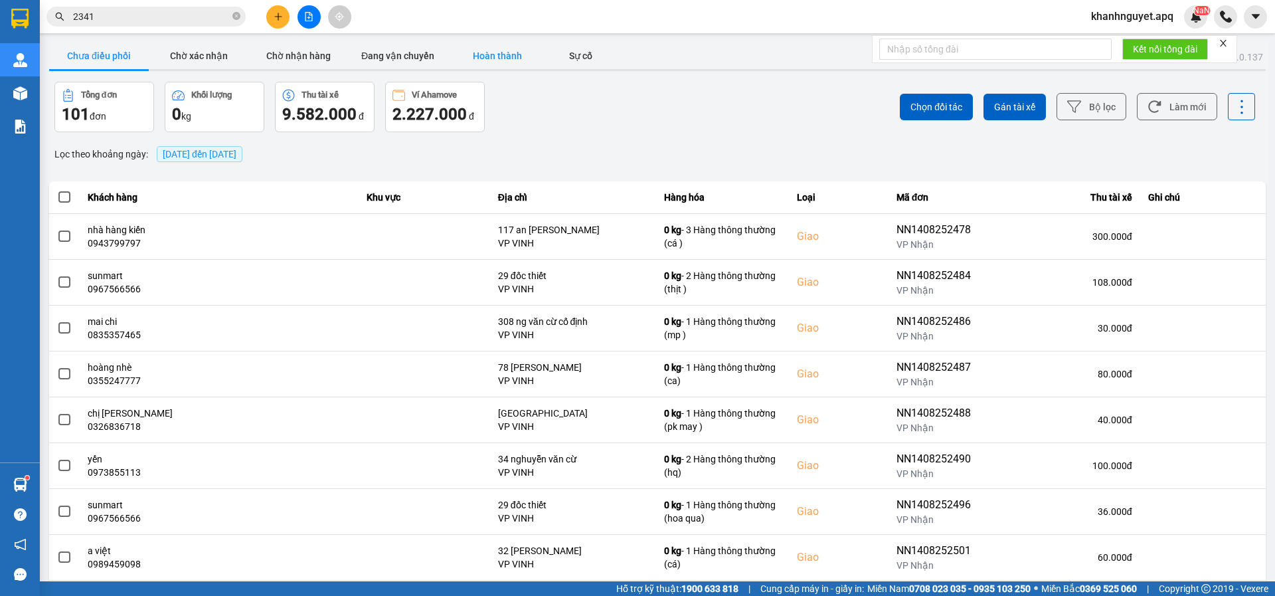
click at [501, 59] on button "Hoàn thành" at bounding box center [498, 55] width 100 height 27
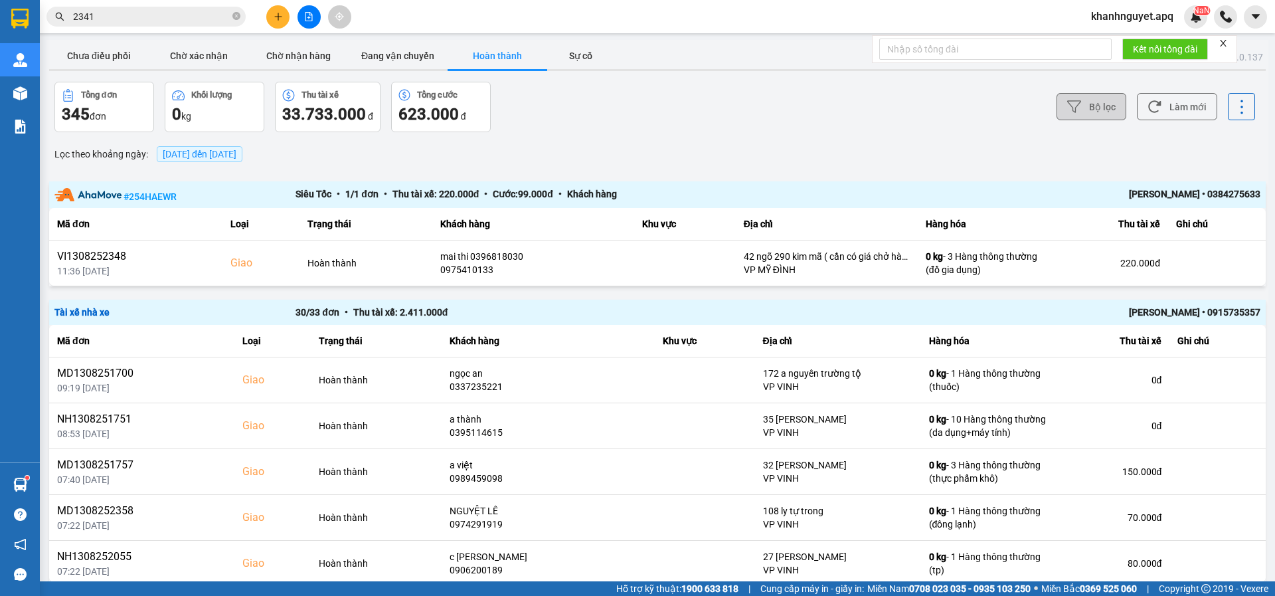
click at [1100, 103] on button "Bộ lọc" at bounding box center [1091, 106] width 70 height 27
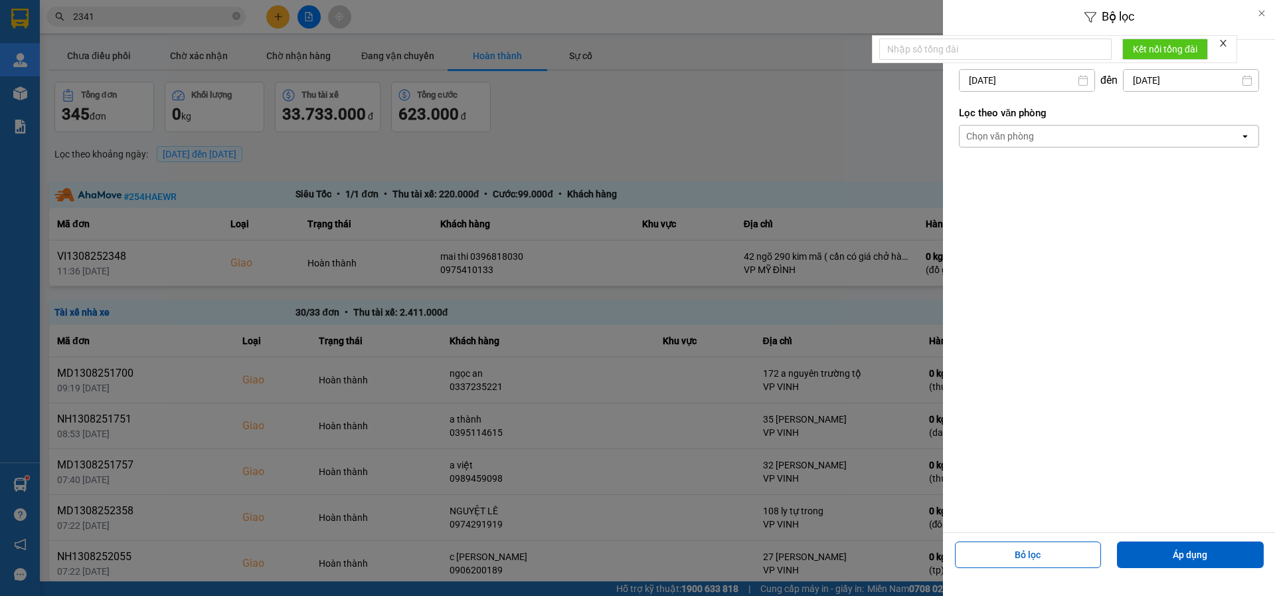
click at [995, 137] on div "Chọn văn phòng" at bounding box center [1000, 135] width 68 height 13
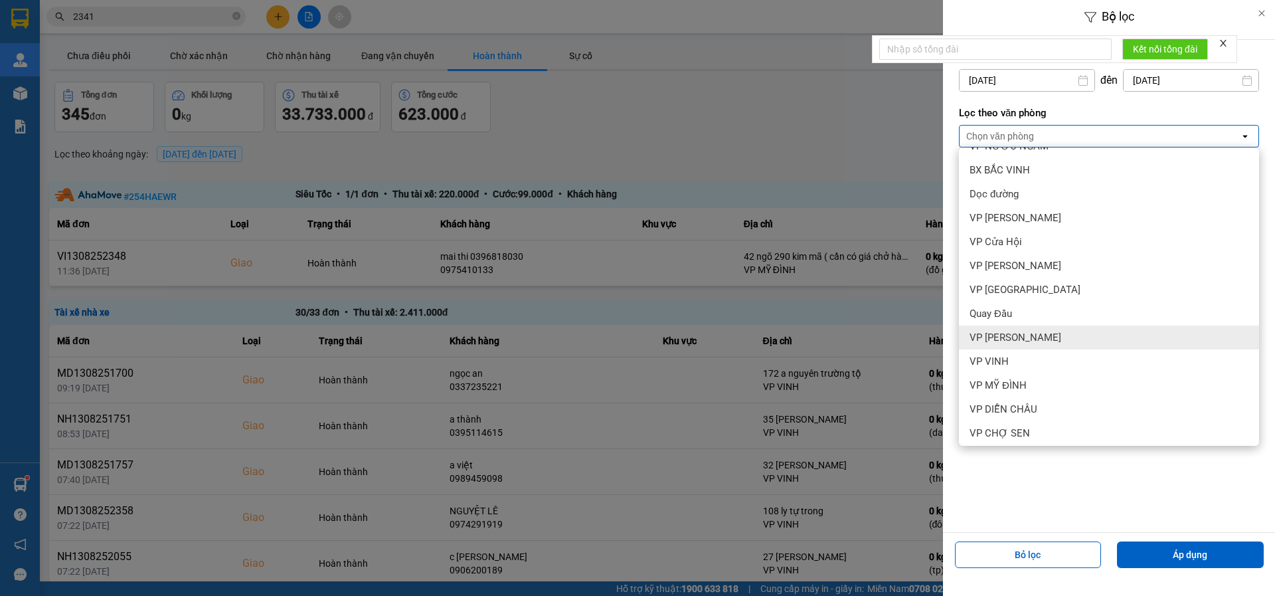
scroll to position [119, 0]
click at [1007, 328] on span "VP MỸ ĐÌNH" at bounding box center [997, 332] width 57 height 13
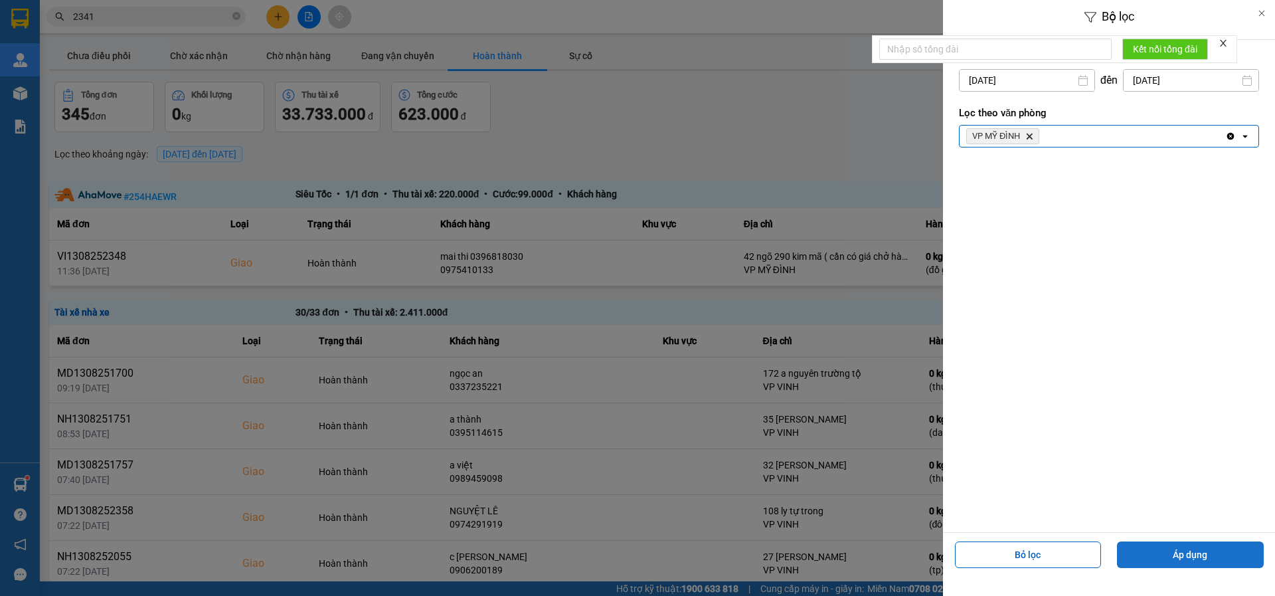
click at [1191, 558] on button "Áp dụng" at bounding box center [1190, 554] width 147 height 27
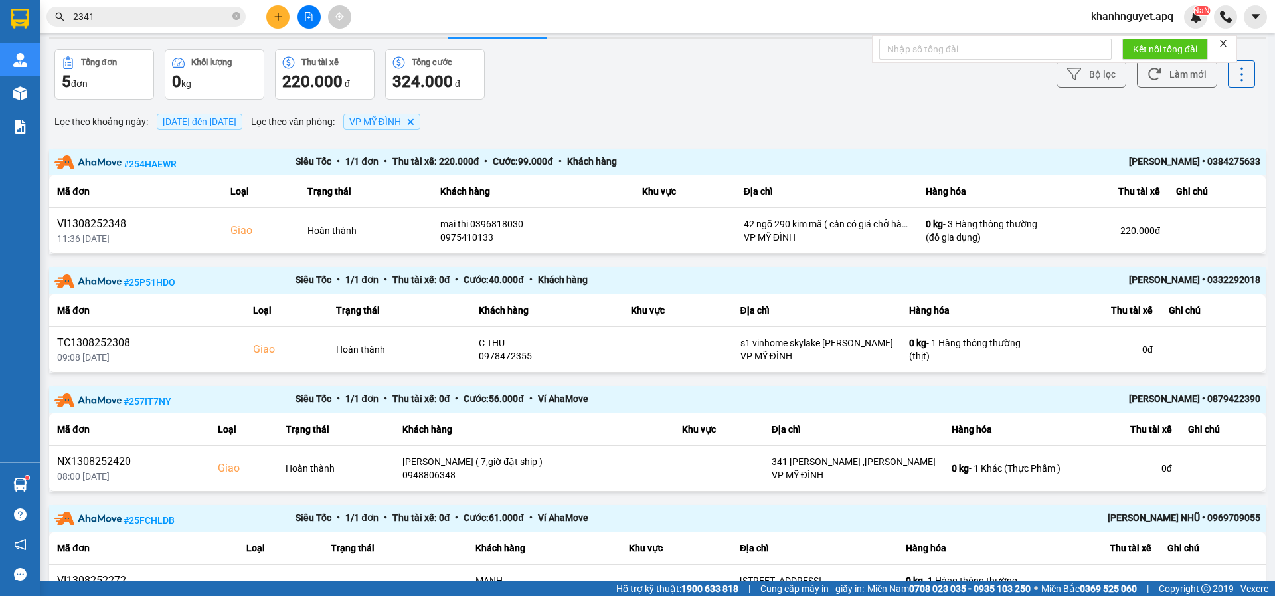
scroll to position [31, 0]
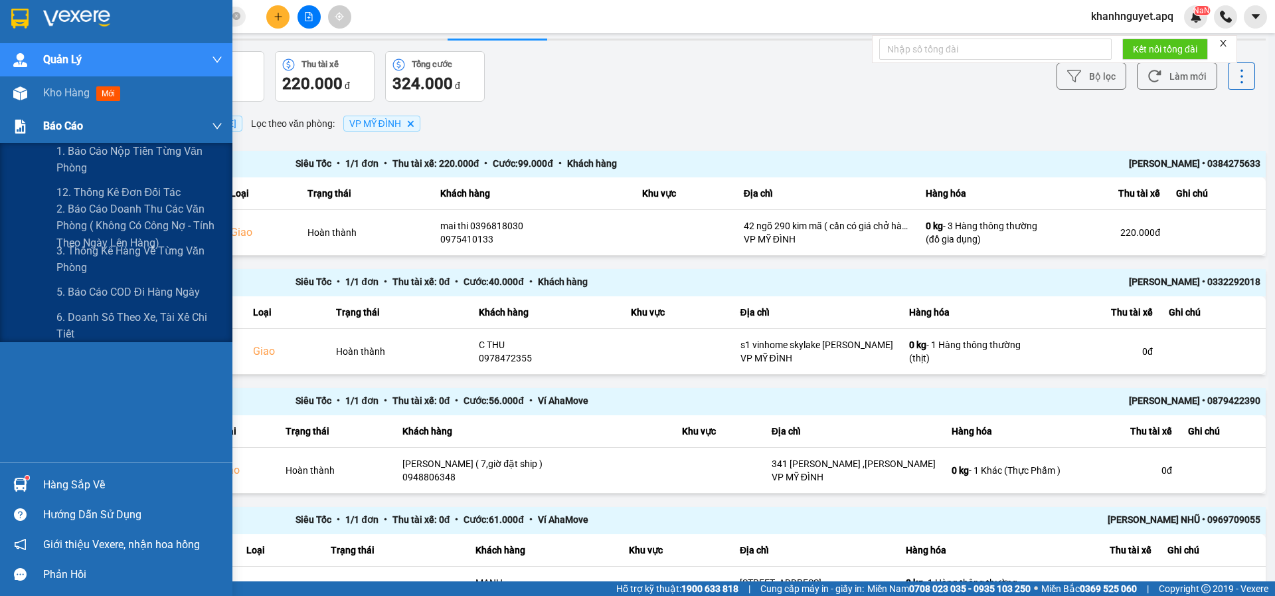
click at [80, 129] on span "Báo cáo" at bounding box center [63, 126] width 40 height 17
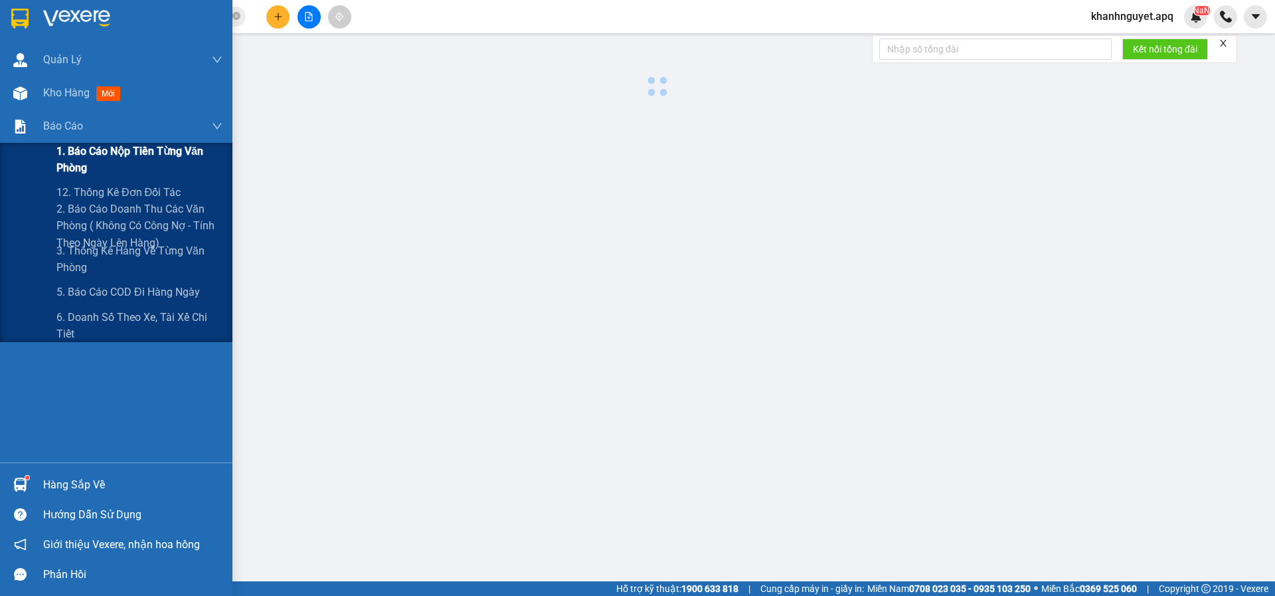
click at [95, 150] on span "1. Báo cáo nộp tiền từng văn phòng" at bounding box center [139, 159] width 166 height 33
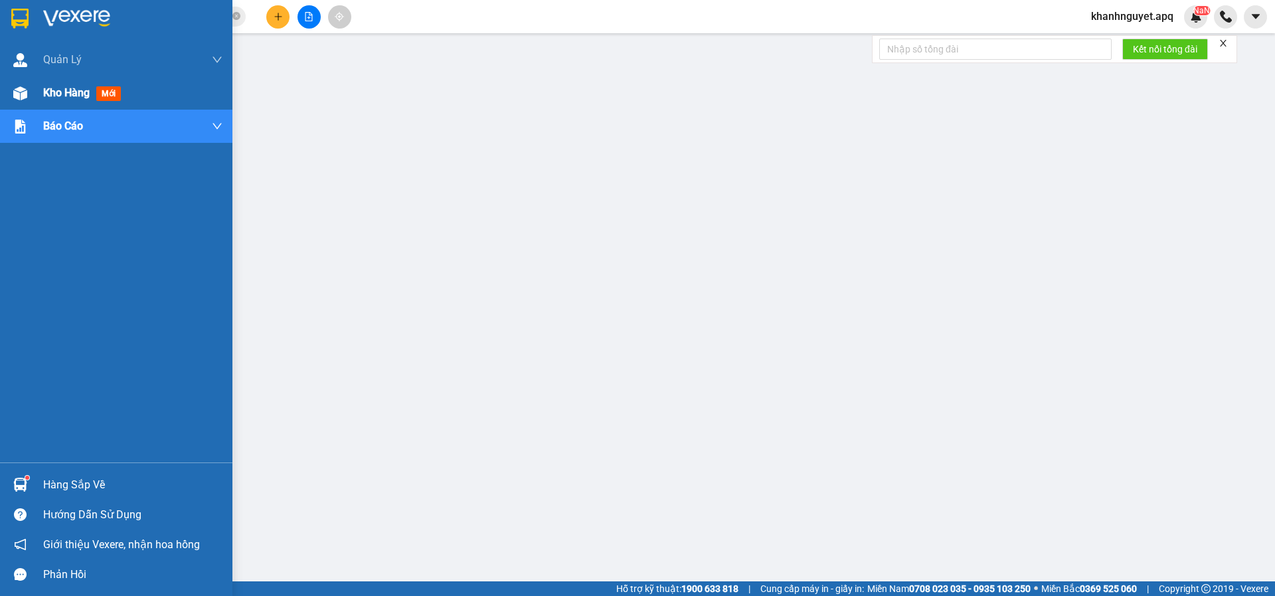
click at [70, 94] on span "Kho hàng" at bounding box center [66, 92] width 46 height 13
